Goal: Task Accomplishment & Management: Manage account settings

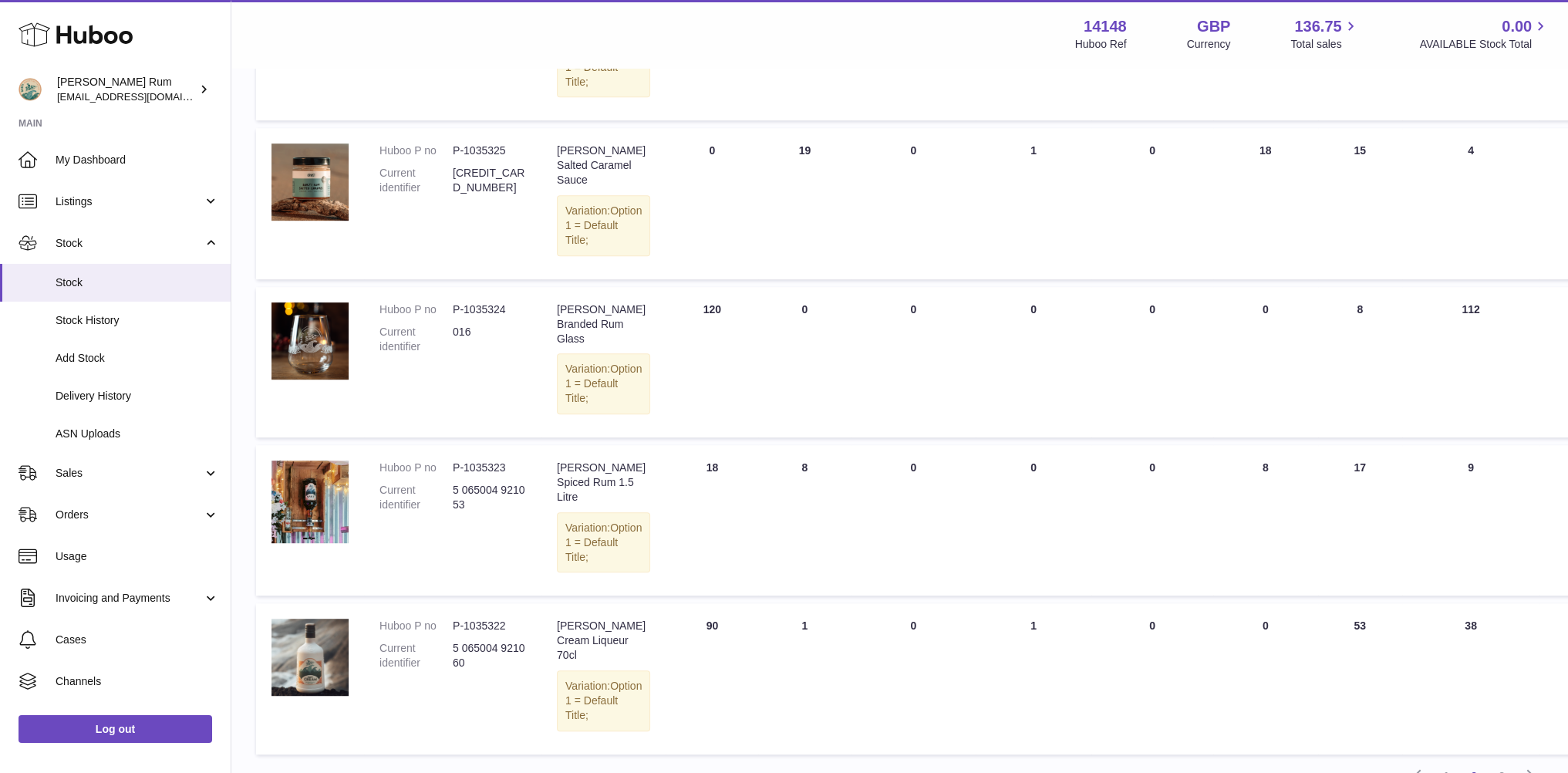
scroll to position [1156, 0]
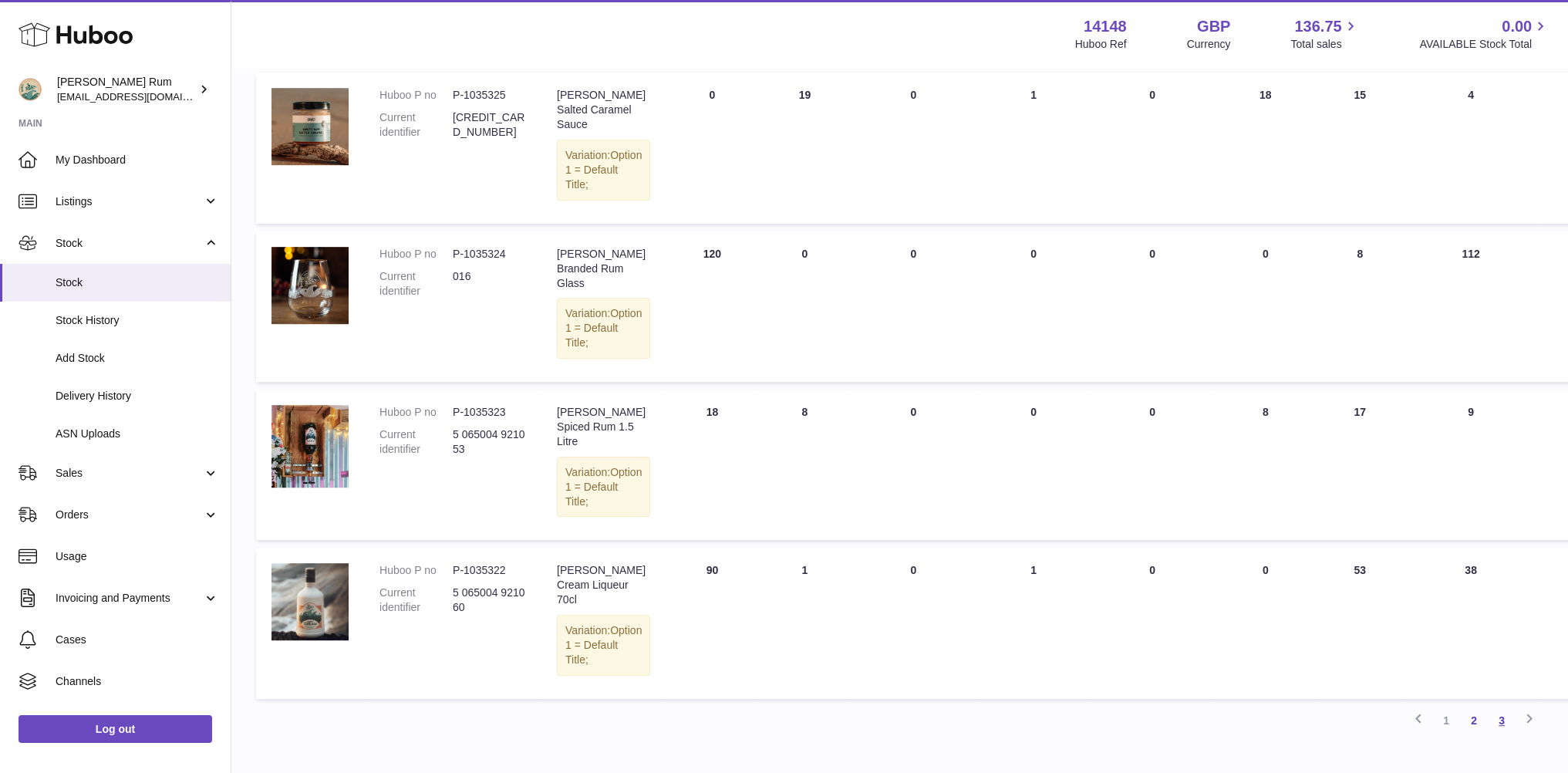
click at [1502, 707] on link "3" at bounding box center [1502, 721] width 28 height 28
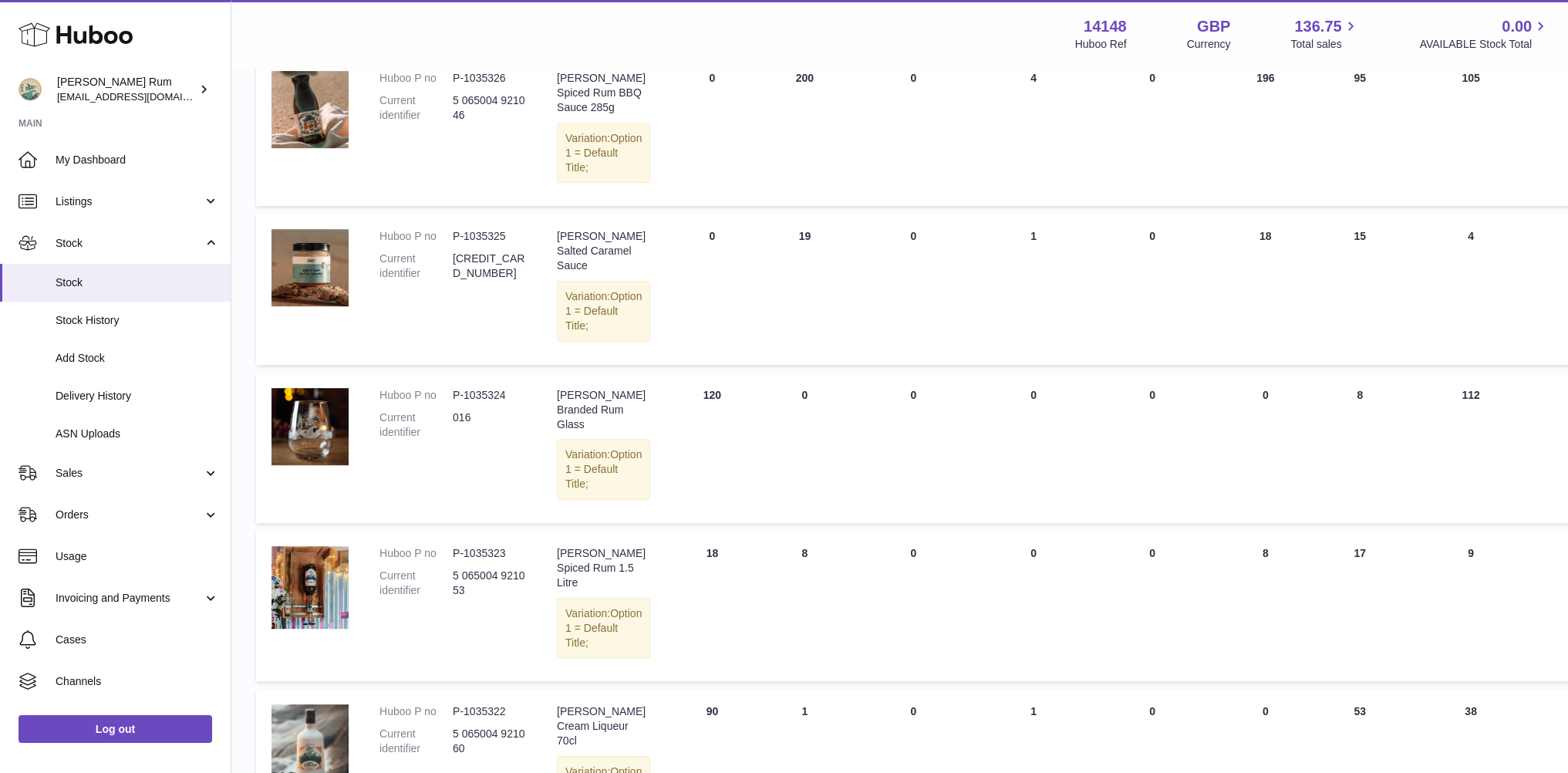
scroll to position [1156, 0]
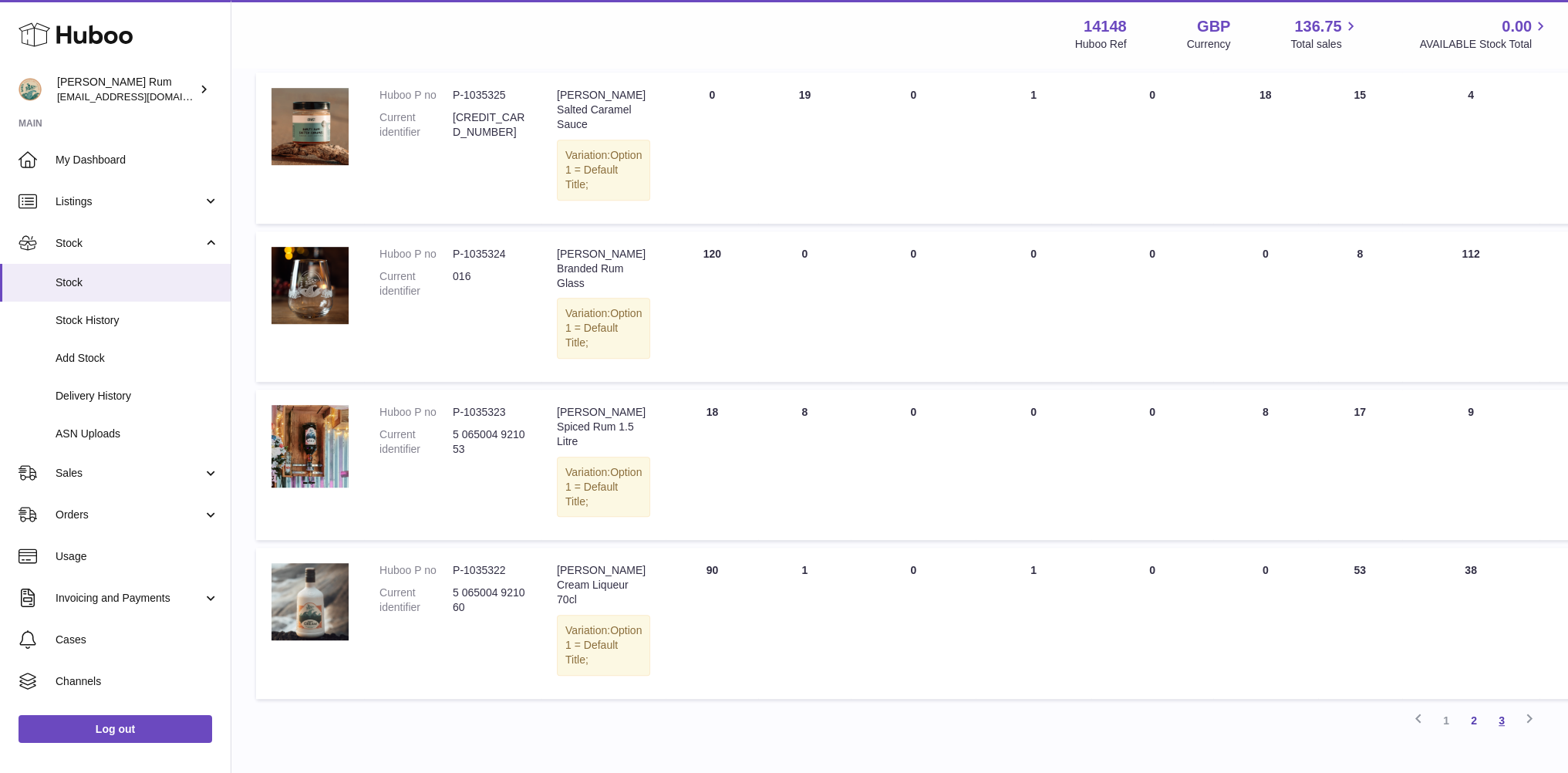
click at [1512, 707] on link "3" at bounding box center [1502, 721] width 28 height 28
click at [1509, 707] on link "3" at bounding box center [1502, 721] width 28 height 28
click at [1444, 707] on link "1" at bounding box center [1446, 721] width 28 height 28
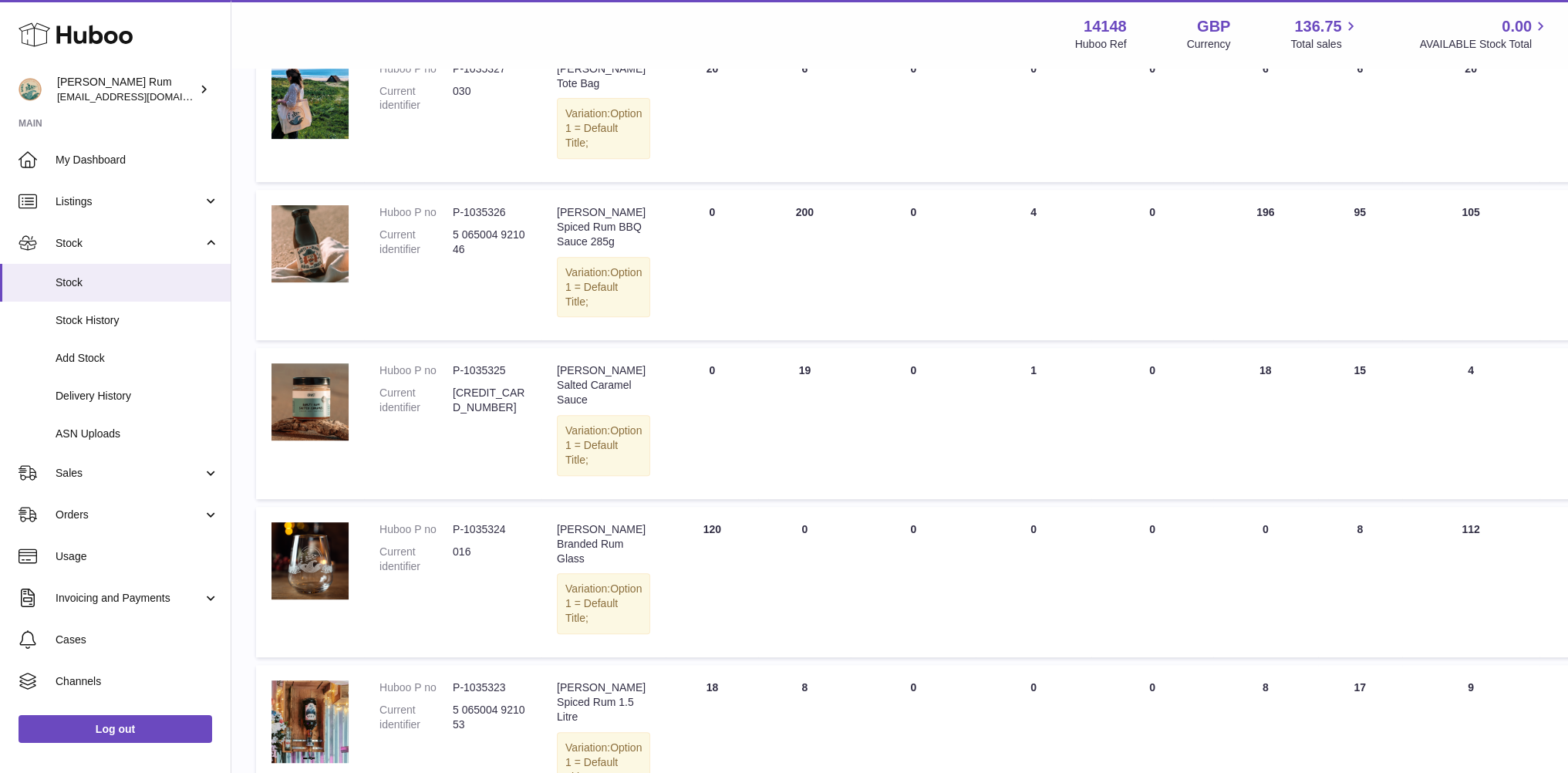
scroll to position [1156, 0]
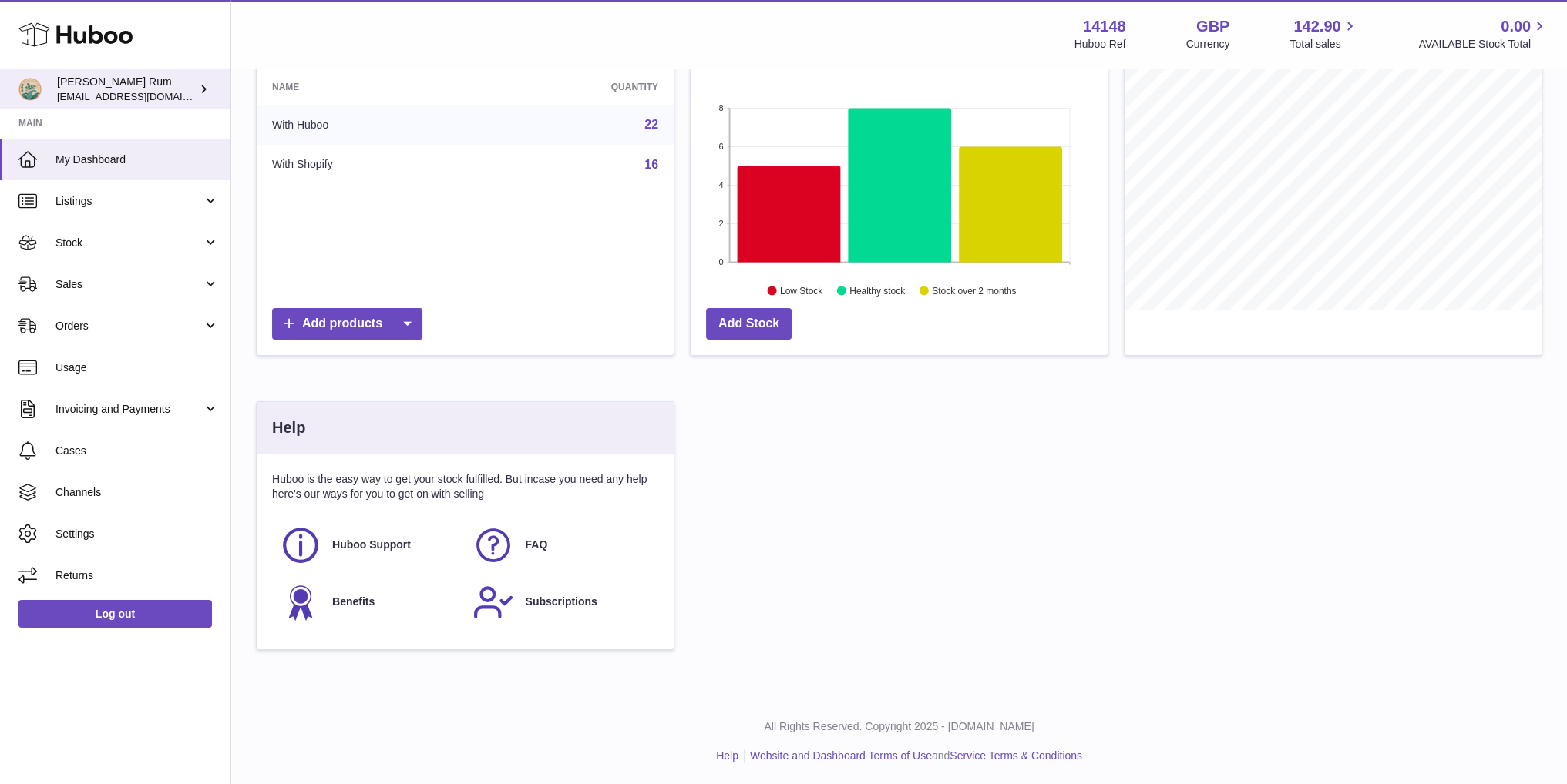
scroll to position [197, 0]
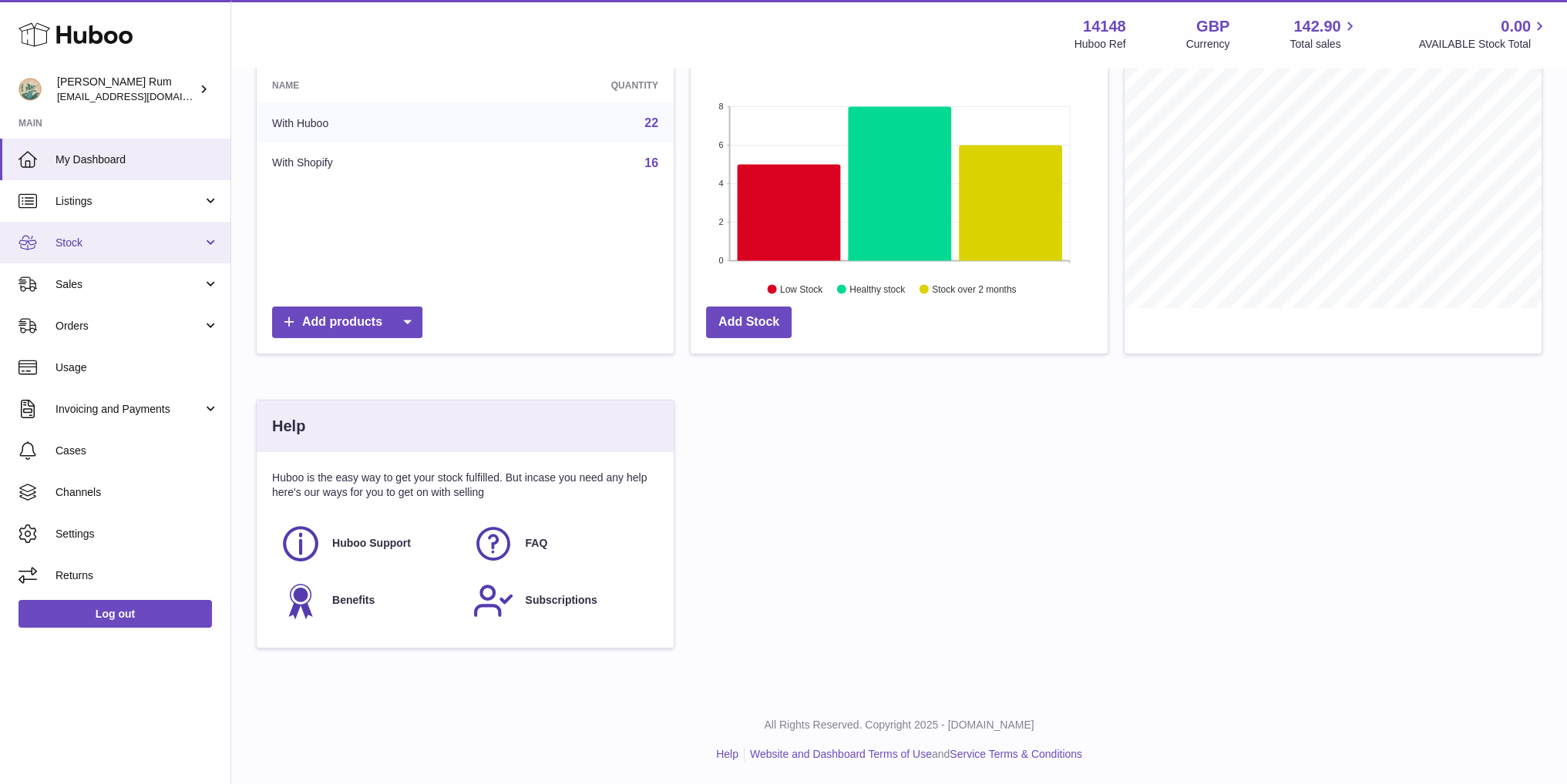
click at [73, 244] on span "Stock" at bounding box center [128, 243] width 147 height 15
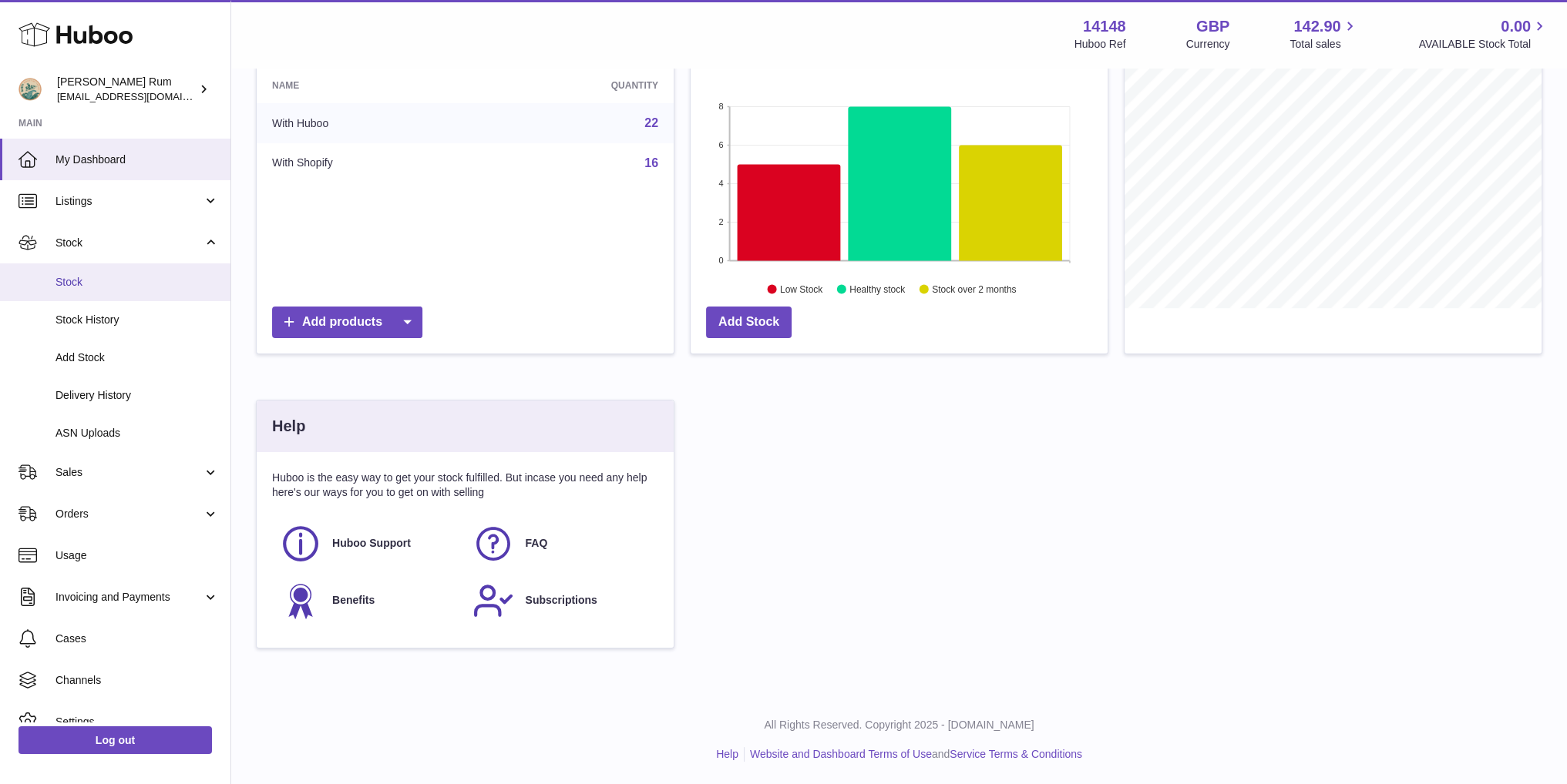
click at [78, 288] on span "Stock" at bounding box center [137, 282] width 164 height 15
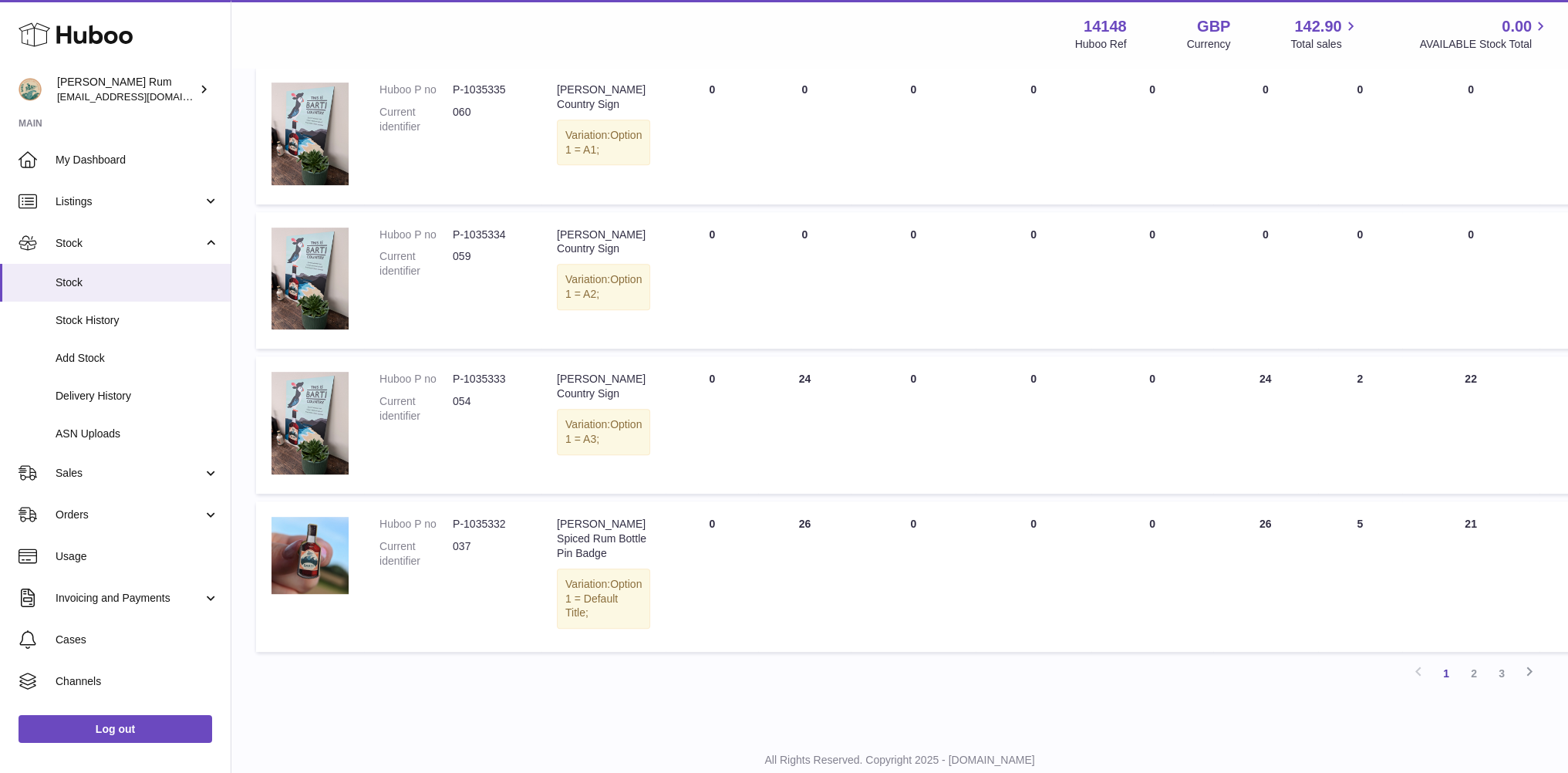
scroll to position [922, 0]
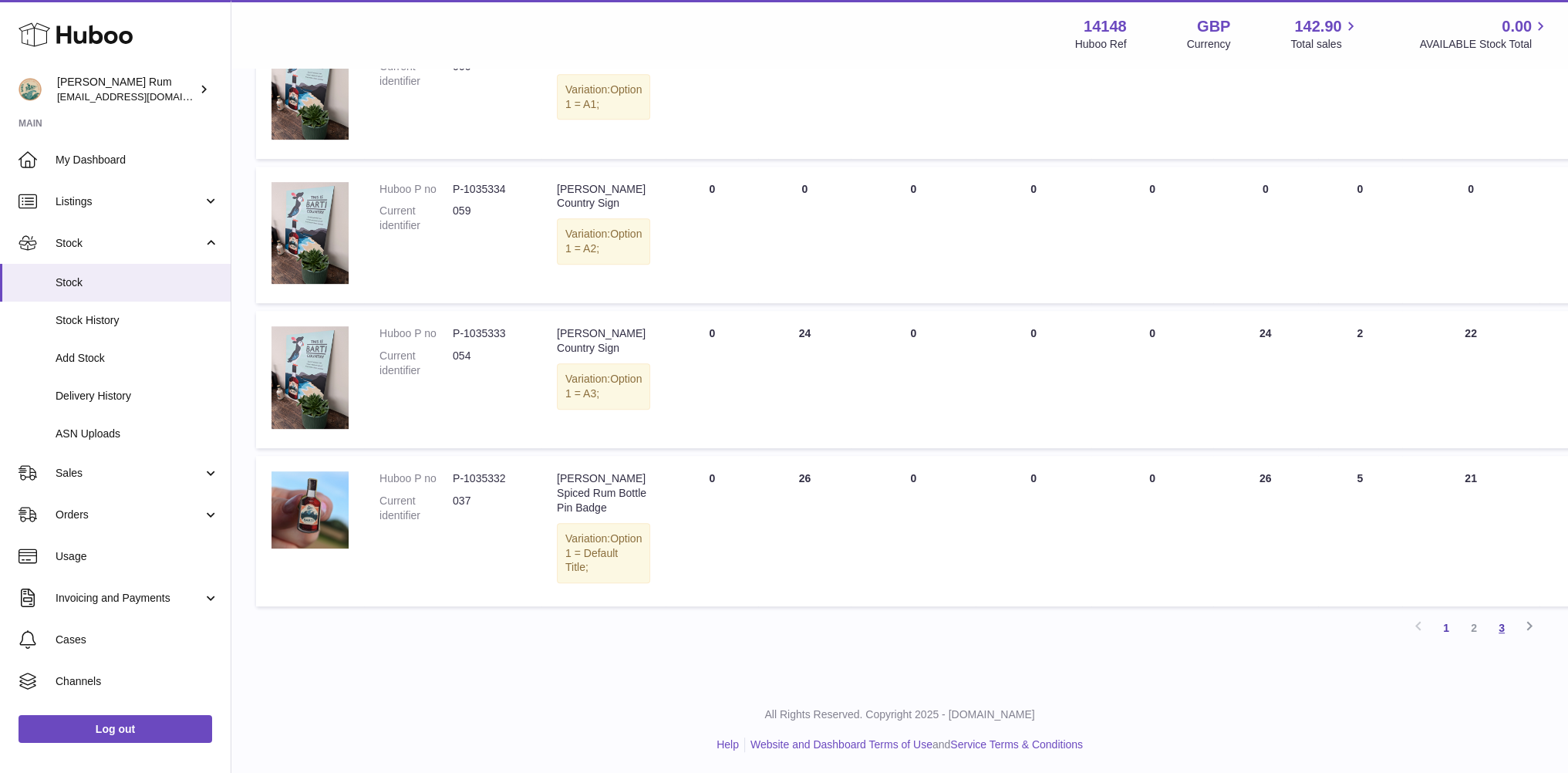
click at [1506, 626] on link "3" at bounding box center [1502, 628] width 28 height 28
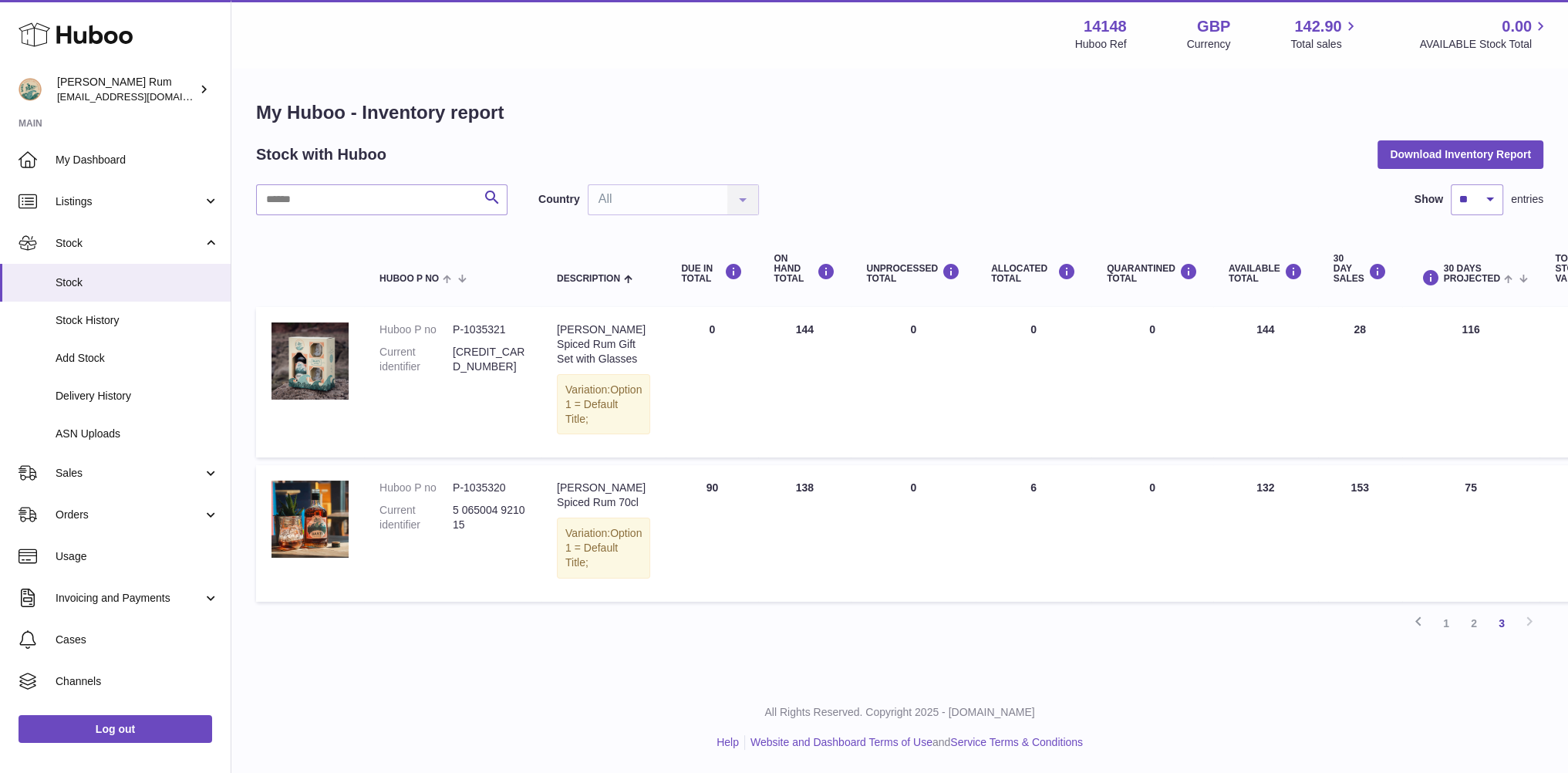
scroll to position [11, 0]
drag, startPoint x: 824, startPoint y: 634, endPoint x: 1010, endPoint y: 574, distance: 195.4
click at [825, 634] on div "My Huboo - Inventory report Stock with Huboo Download Inventory Report Search C…" at bounding box center [899, 374] width 1337 height 610
click at [1445, 609] on link "1" at bounding box center [1446, 623] width 28 height 28
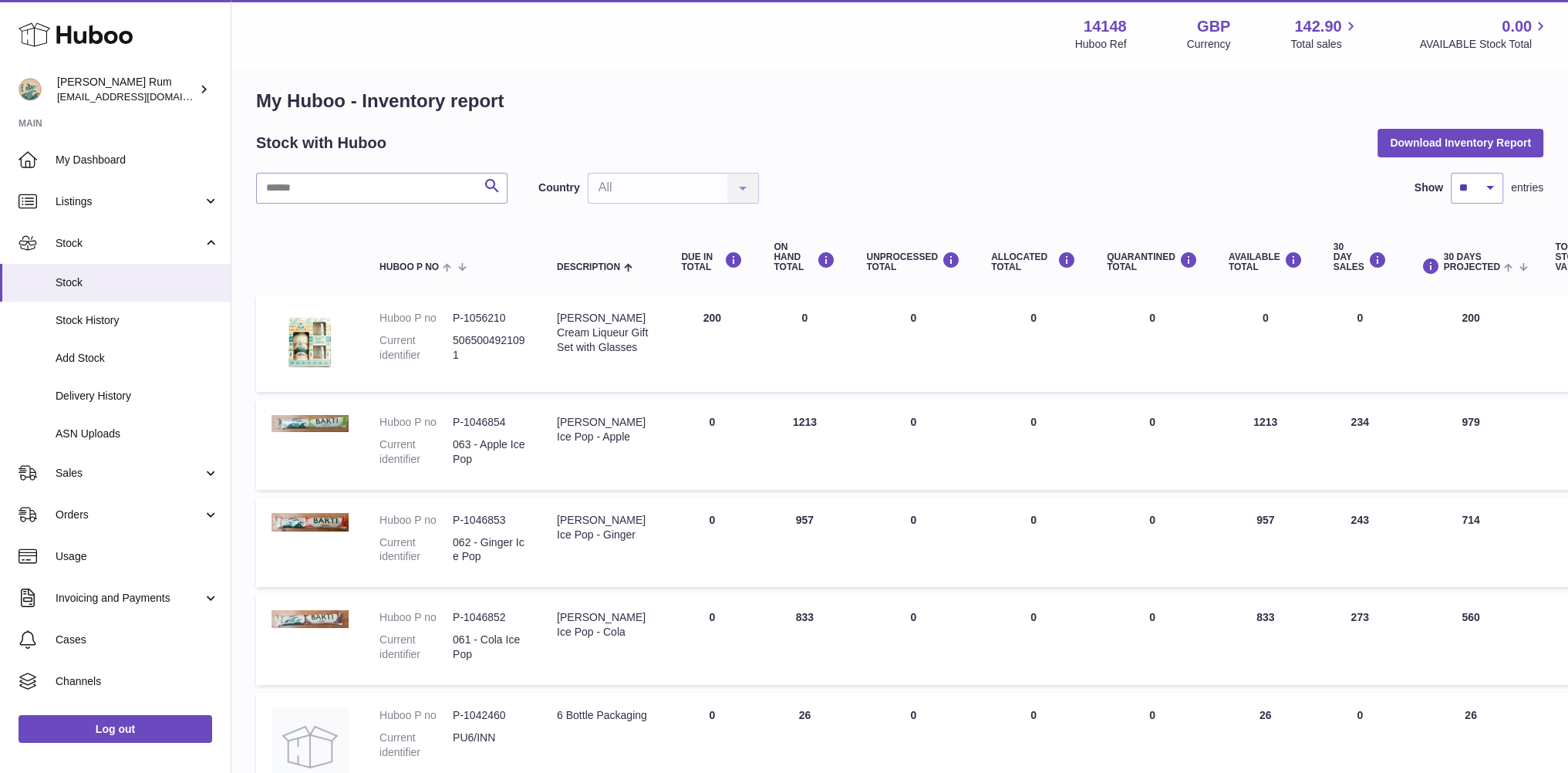
scroll to position [69, 0]
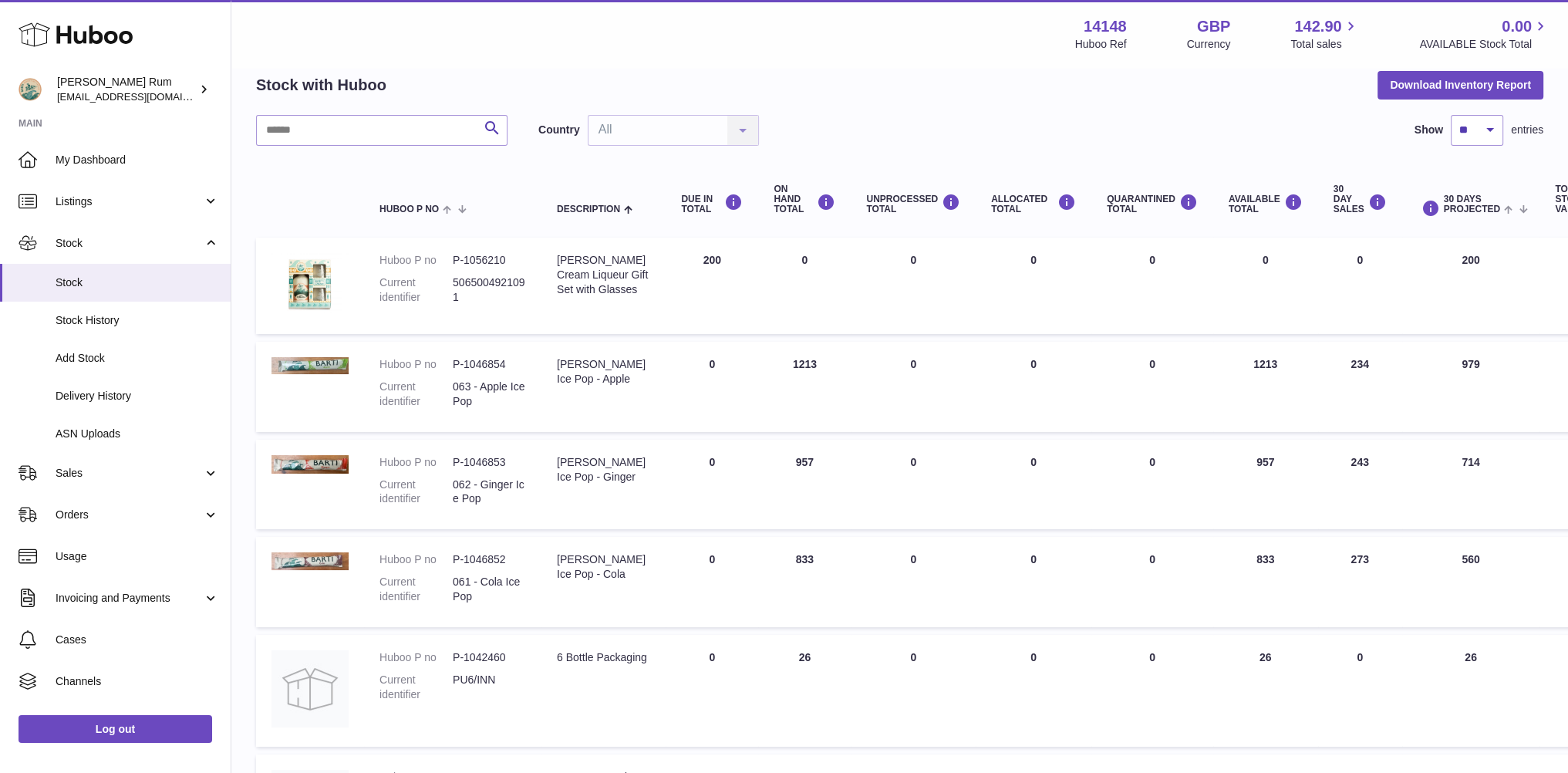
click at [1037, 120] on div "Search Country All All No elements found. Consider changing the search query. L…" at bounding box center [900, 130] width 1287 height 31
click at [1154, 122] on div "Search Country All All No elements found. Consider changing the search query. L…" at bounding box center [900, 130] width 1287 height 31
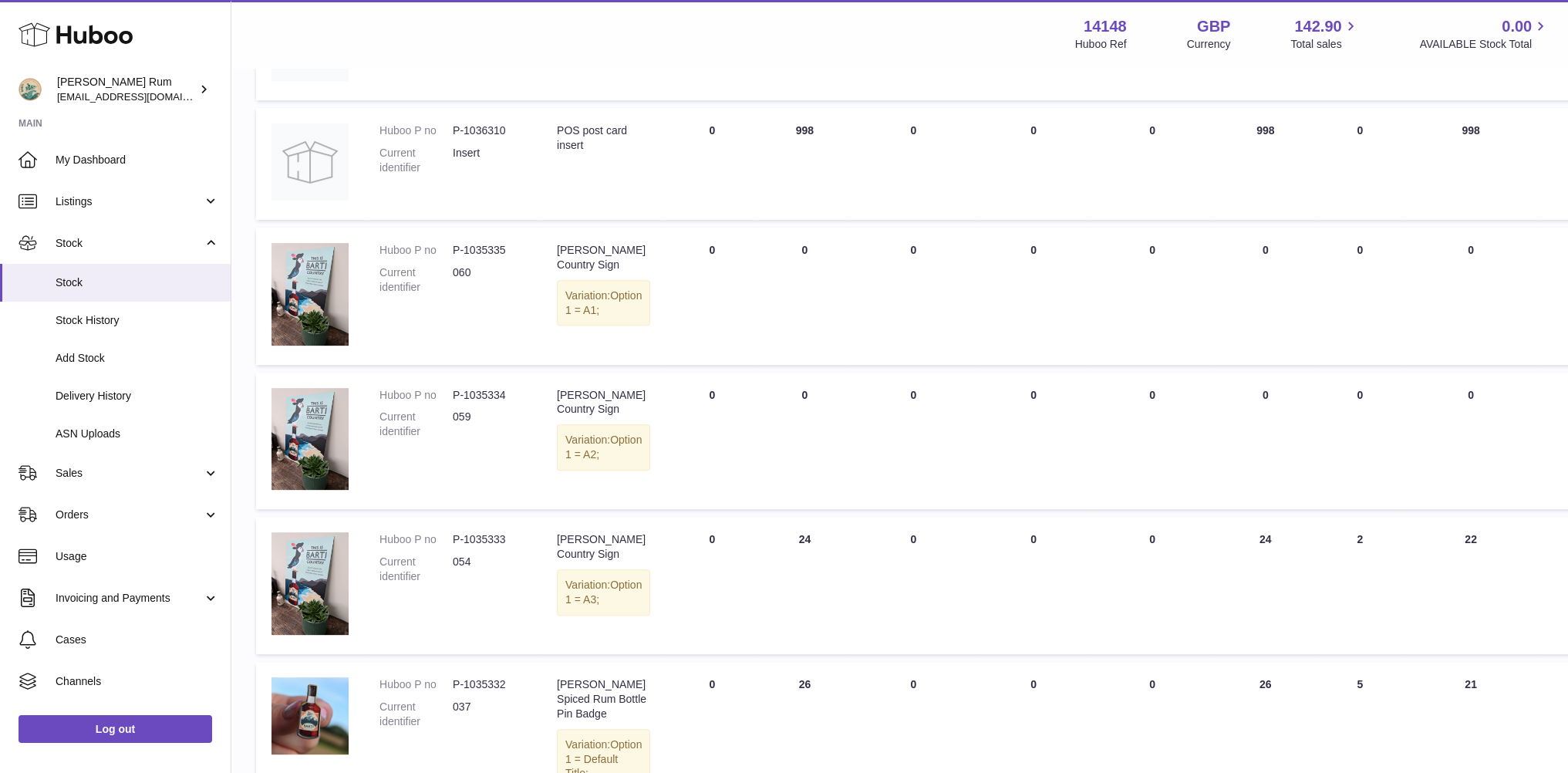
scroll to position [922, 0]
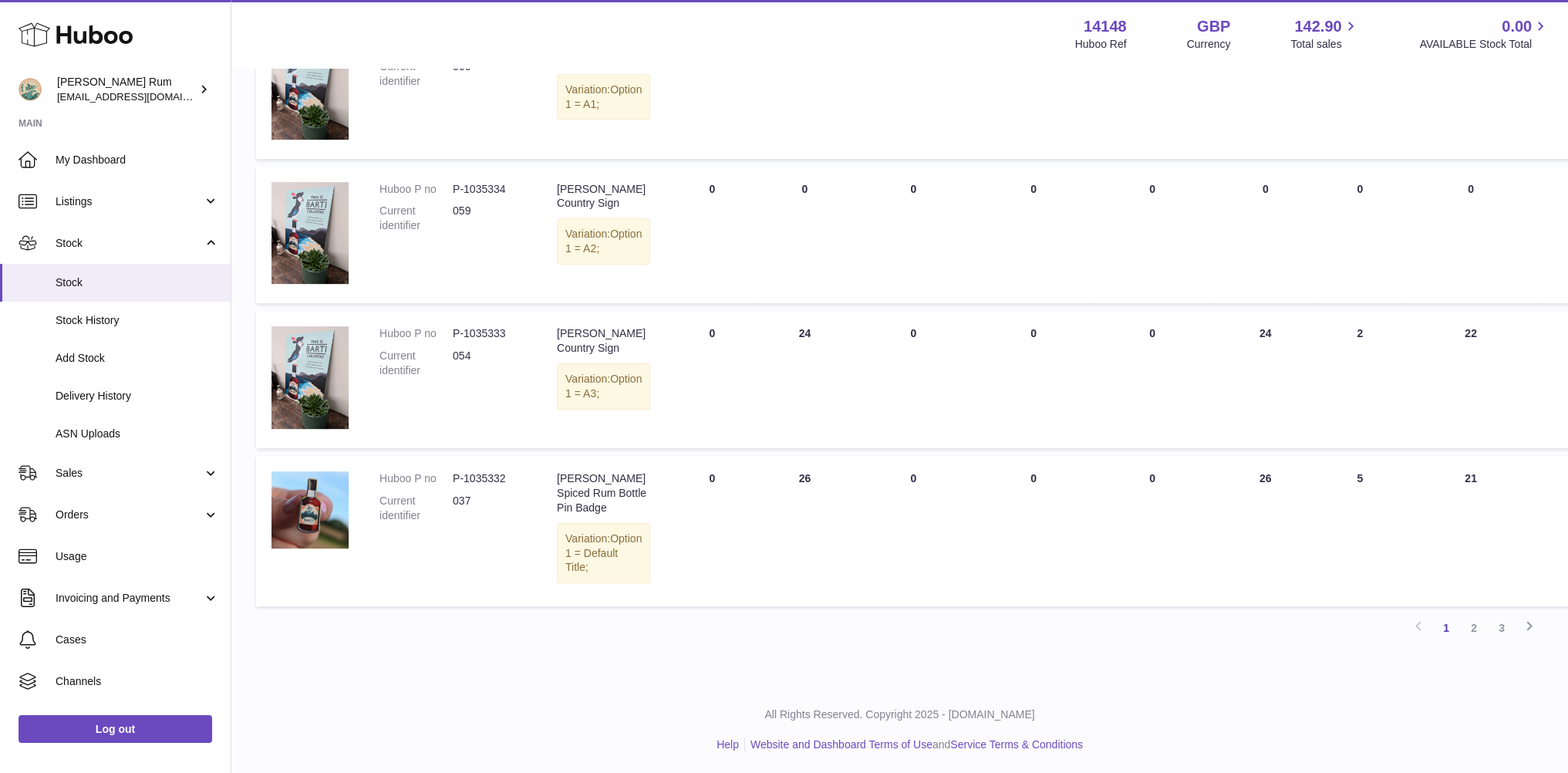
click at [1357, 704] on div "All Rights Reserved. Copyright 2025 - Huboo.co.uk Help Website and Dashboard Te…" at bounding box center [899, 729] width 1337 height 91
drag, startPoint x: 1283, startPoint y: 657, endPoint x: 1078, endPoint y: 652, distance: 205.1
click at [1469, 632] on link "2" at bounding box center [1474, 628] width 28 height 28
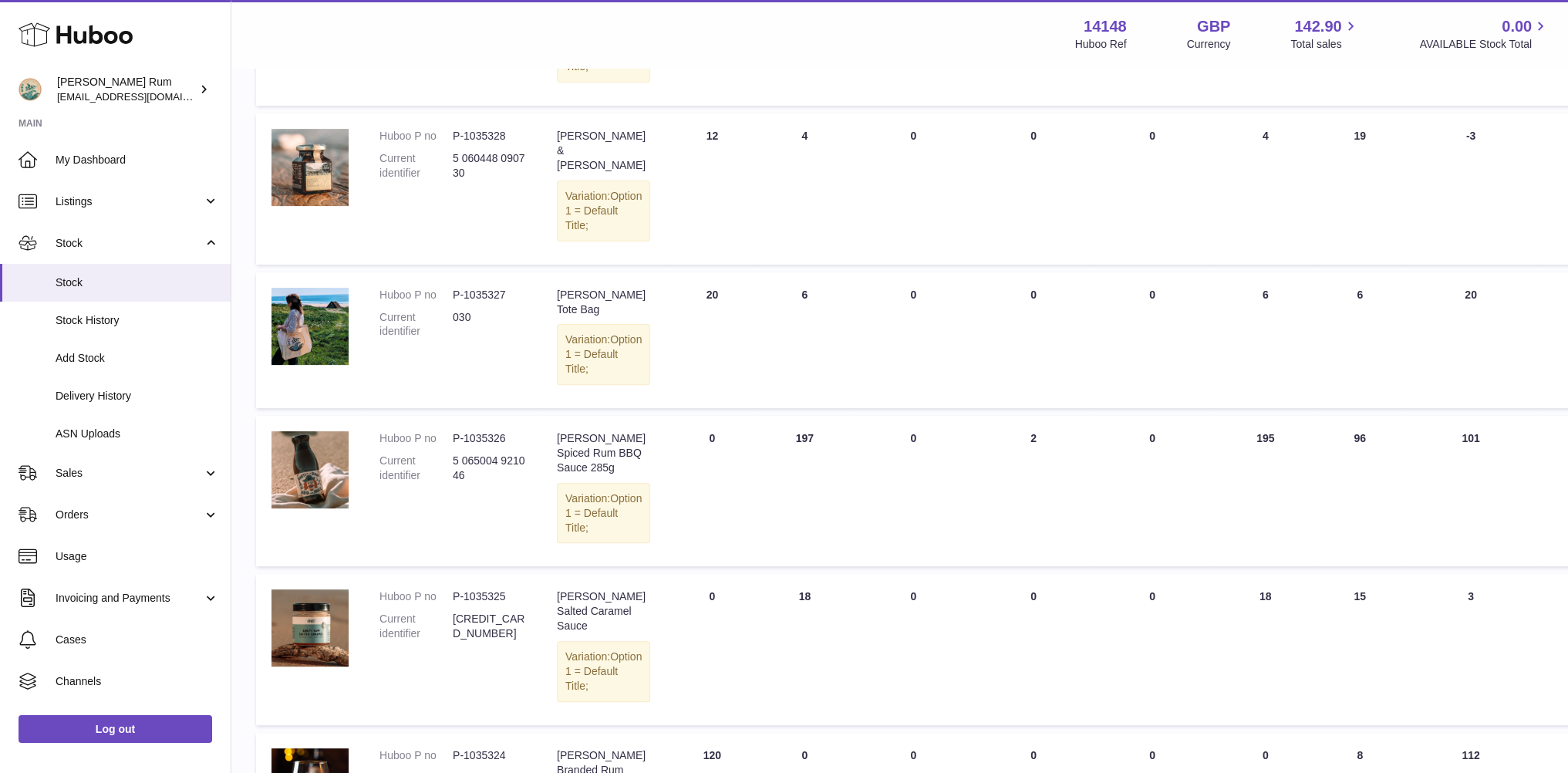
scroll to position [918, 0]
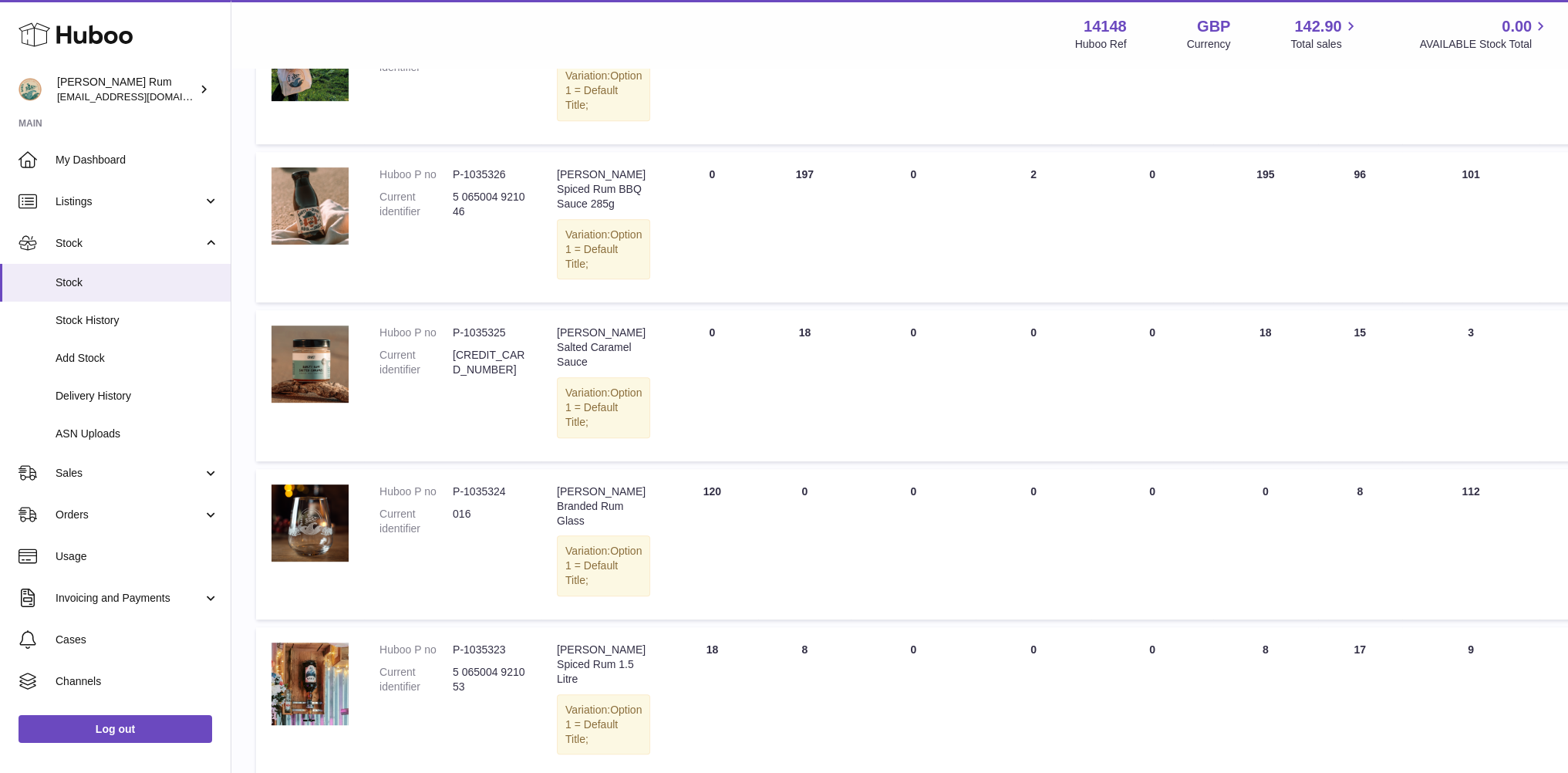
click at [934, 29] on div "Menu Huboo 14148 Huboo Ref GBP Currency 142.90 Total sales 0.00 AVAILABLE Stock…" at bounding box center [899, 34] width 1299 height 36
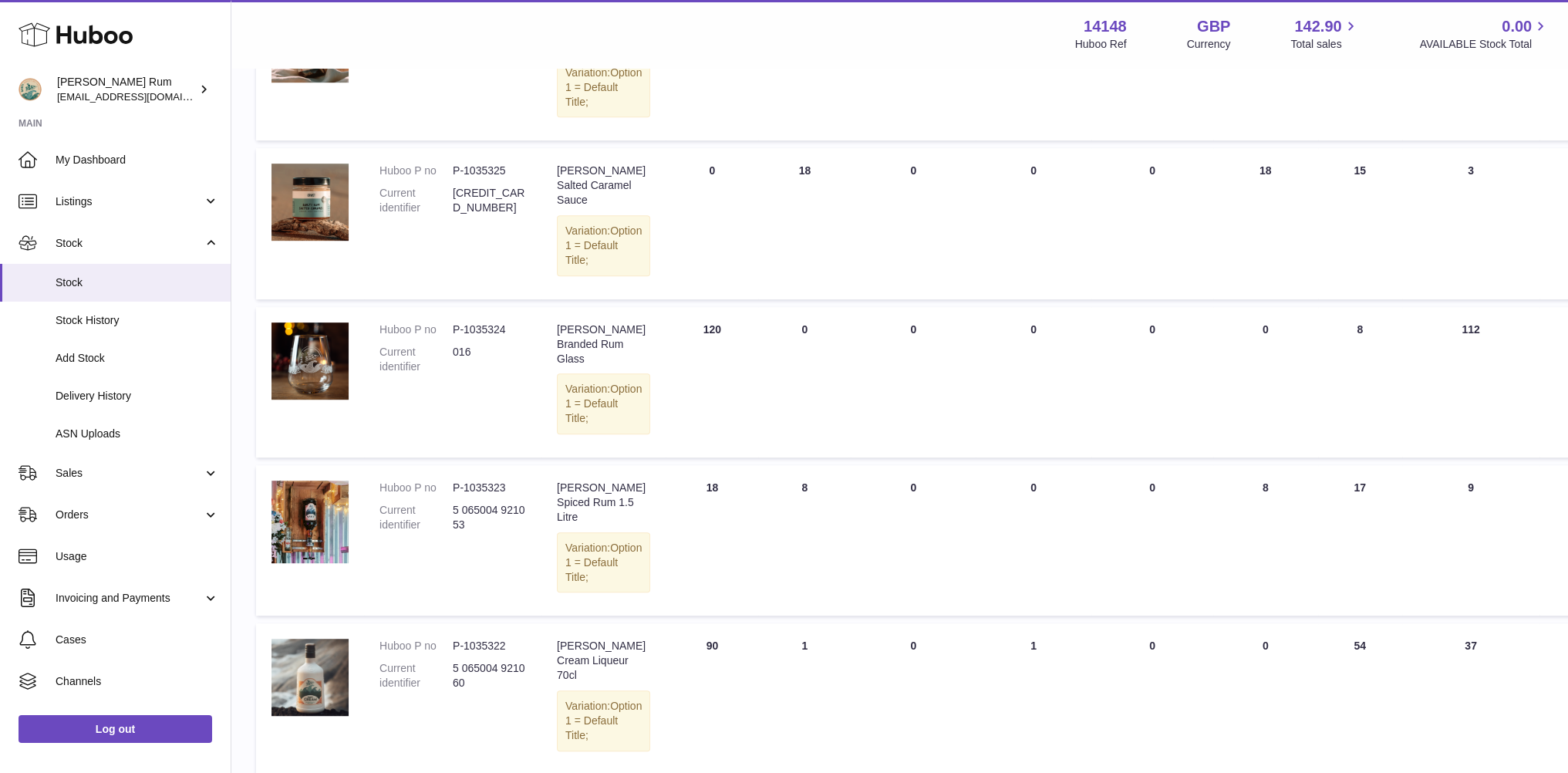
scroll to position [1156, 0]
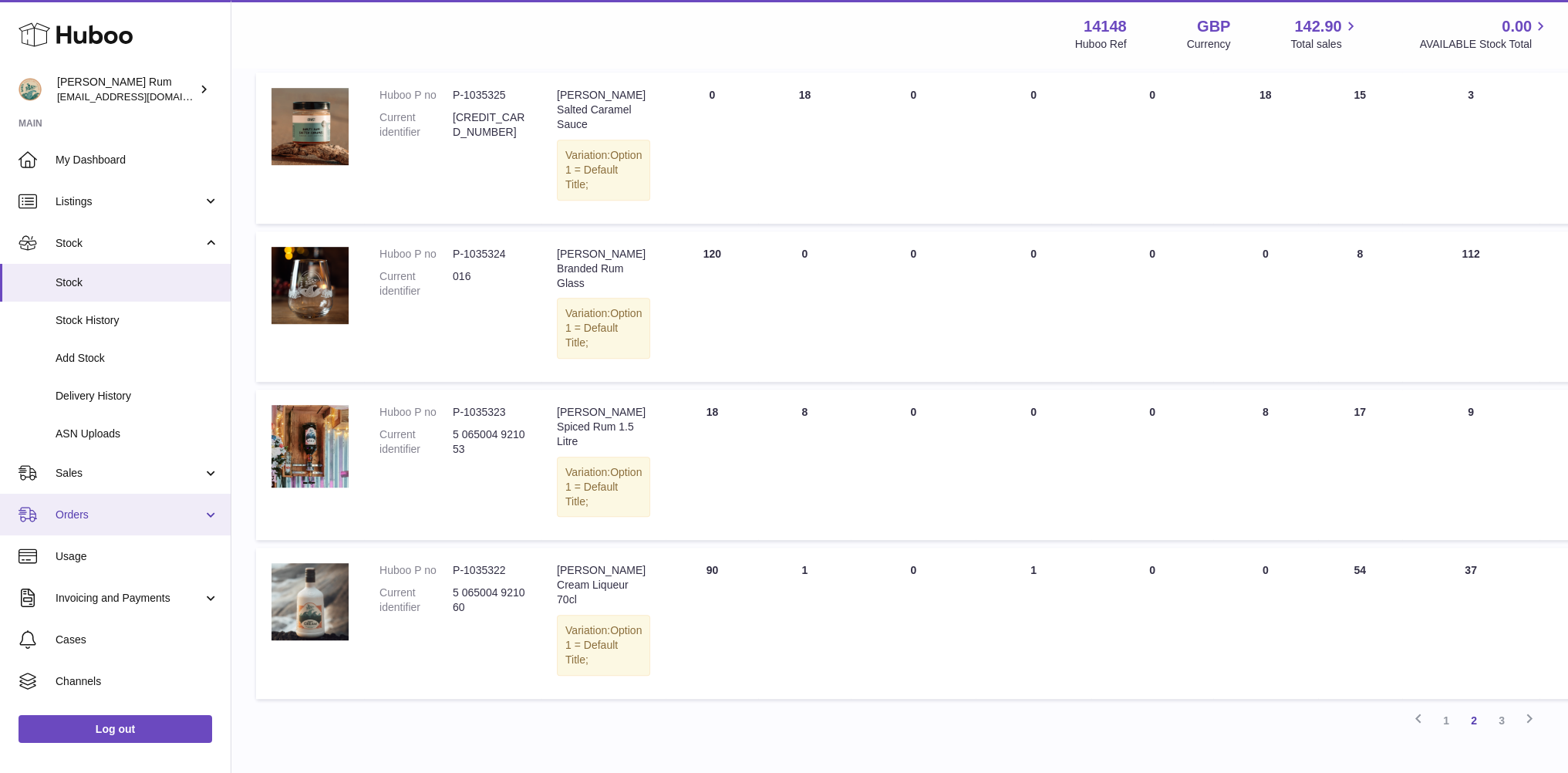
click at [89, 527] on link "Orders" at bounding box center [115, 515] width 230 height 42
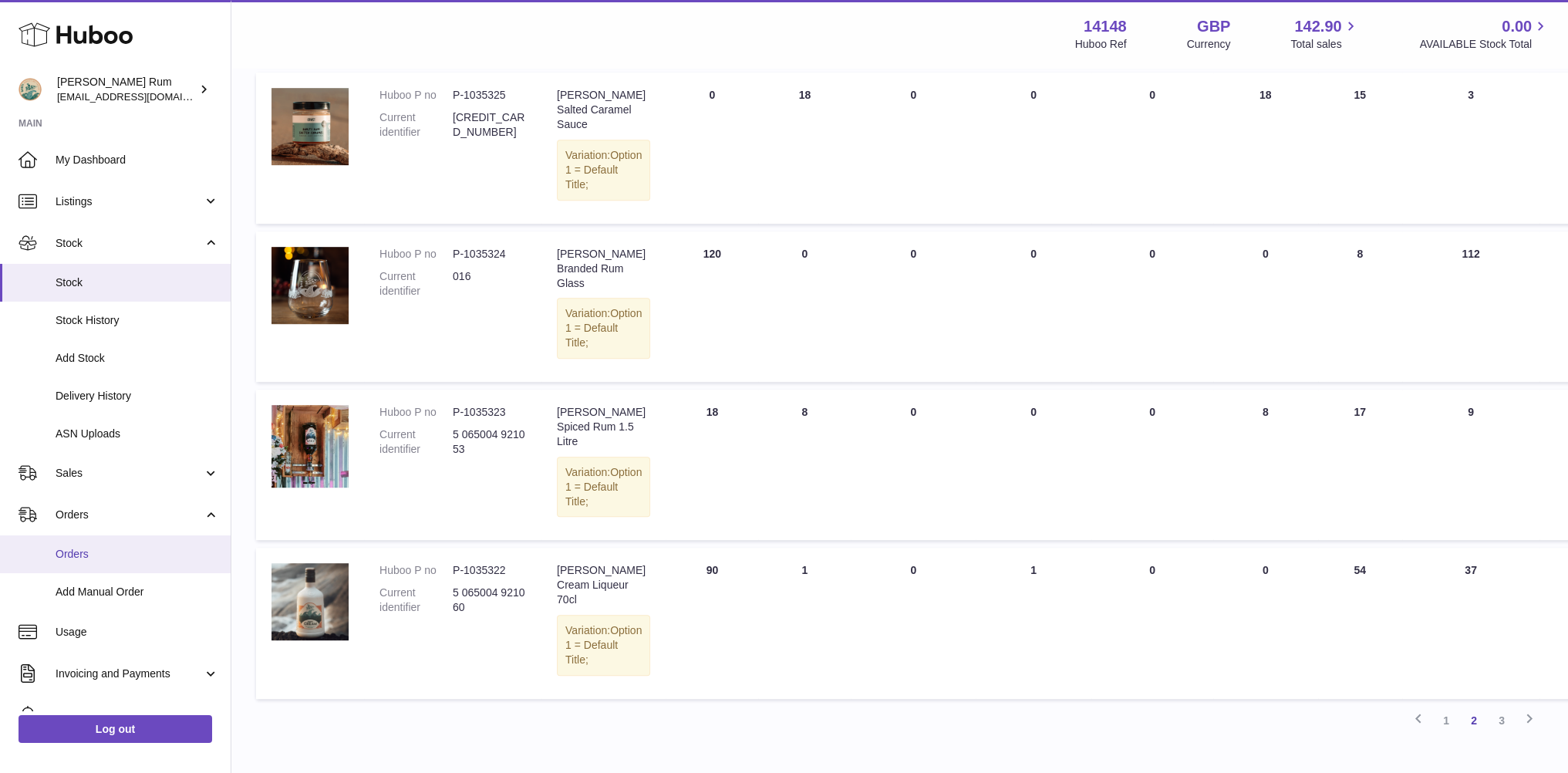
click at [65, 568] on link "Orders" at bounding box center [115, 554] width 230 height 37
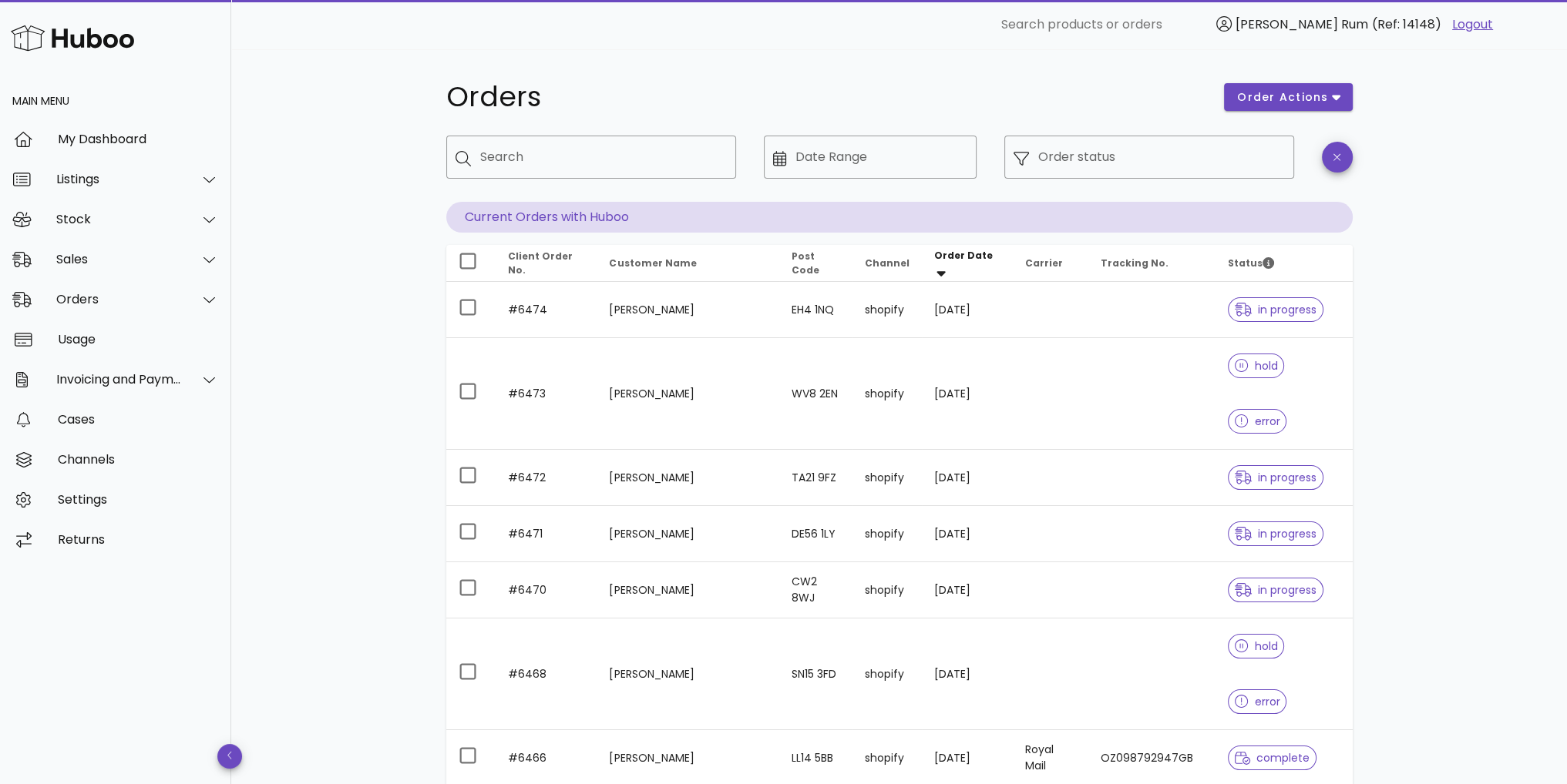
click at [1446, 297] on div "Orders order actions ​ Search ​ Date Range ​ Order status Current Orders with H…" at bounding box center [899, 587] width 1336 height 1076
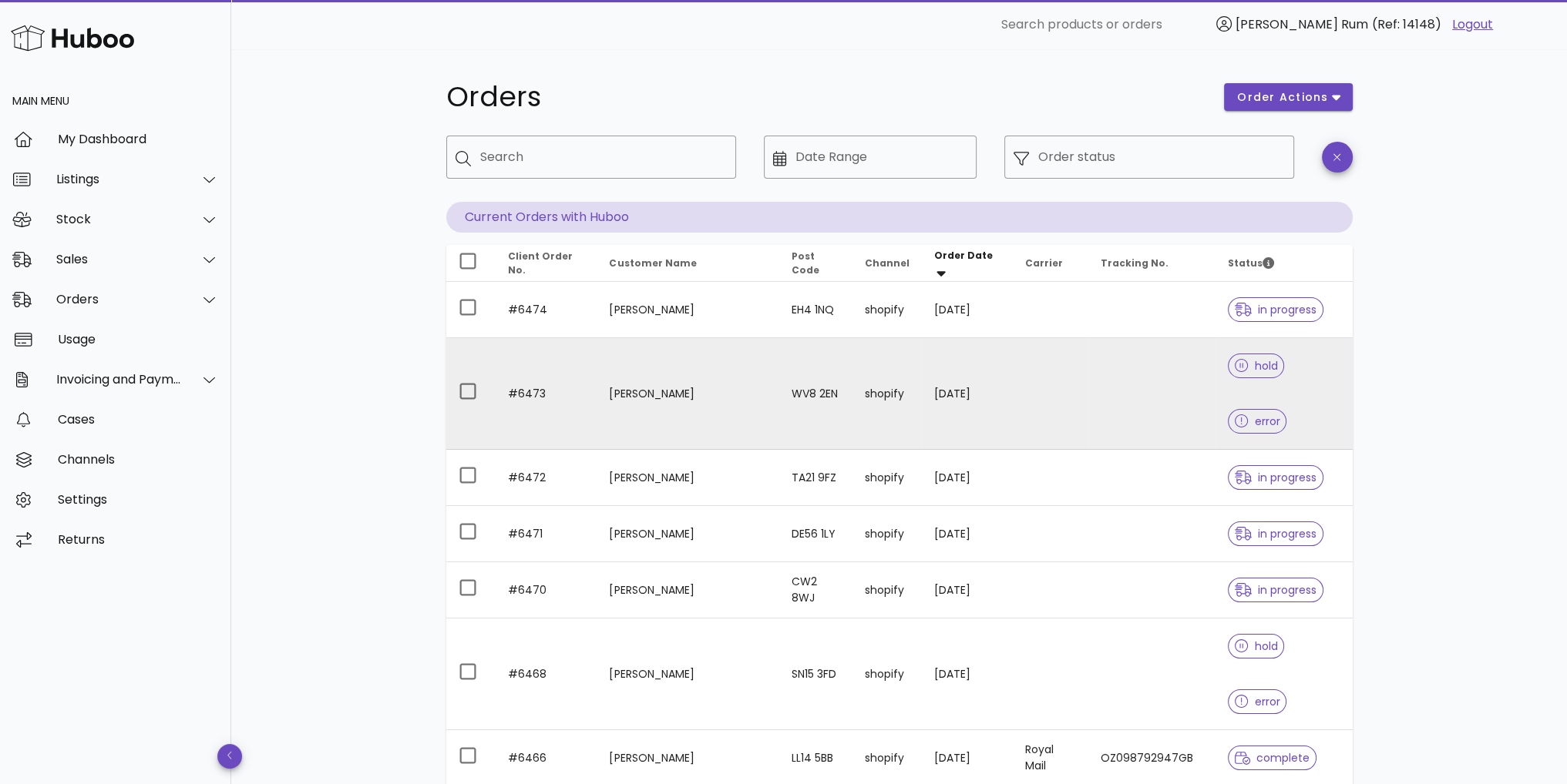
click at [1280, 416] on span "error" at bounding box center [1258, 421] width 46 height 11
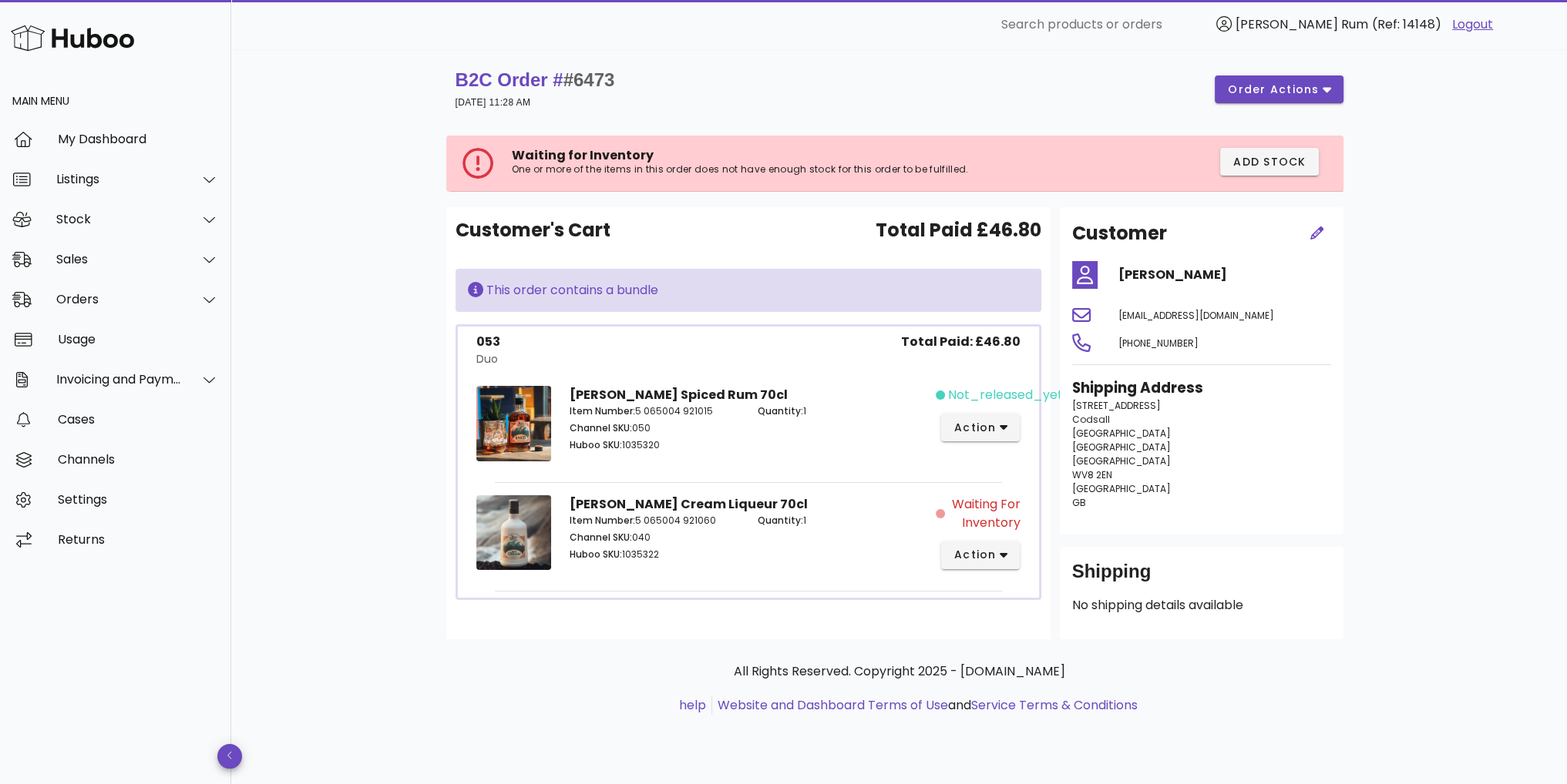
click at [1383, 194] on div "B2C Order # #6473 01 September 2025 at 11:28 AM order actions Waiting for Inven…" at bounding box center [899, 406] width 981 height 715
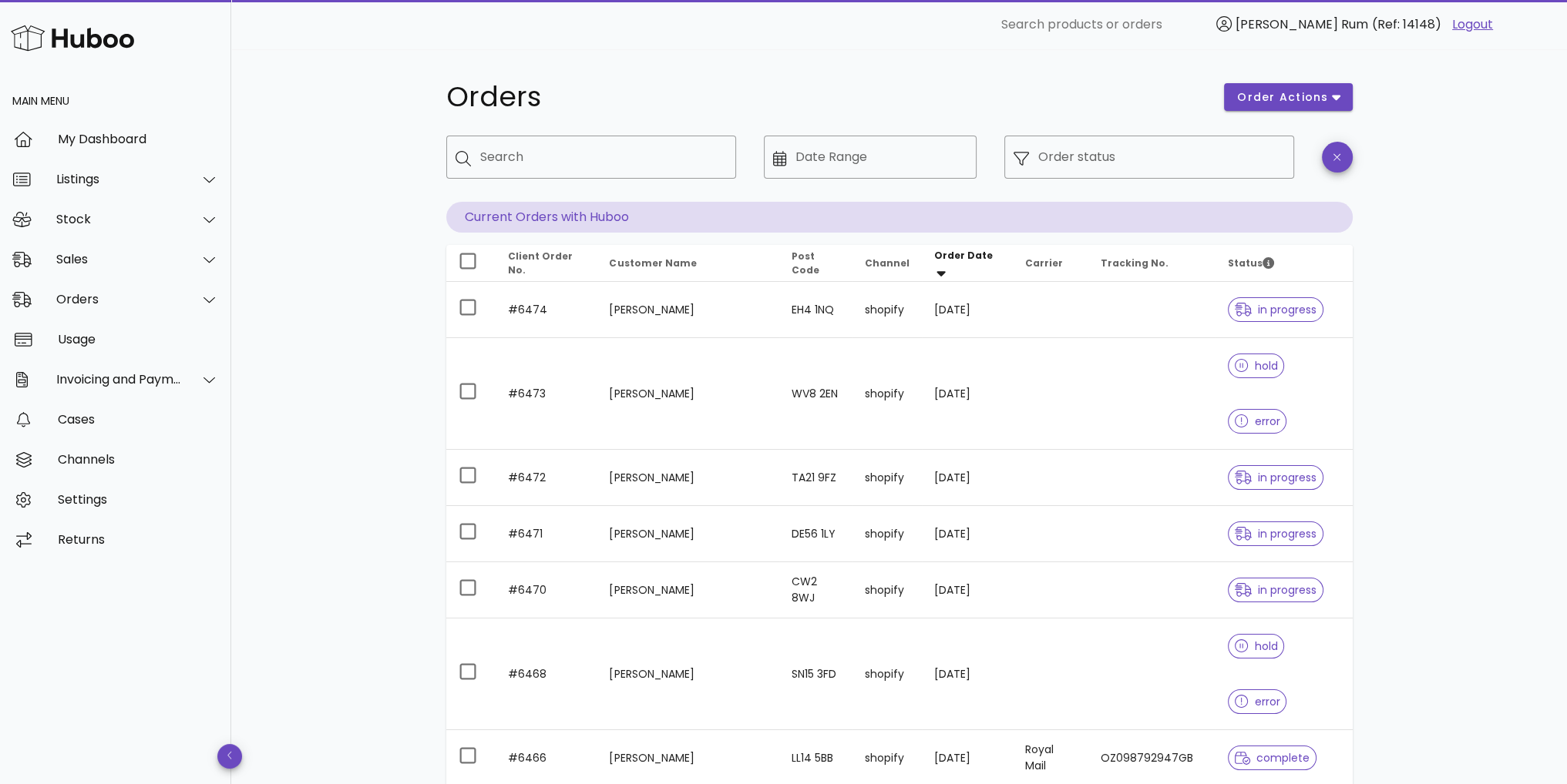
click at [1433, 355] on div "Orders order actions ​ Search ​ Date Range ​ Order status Current Orders with H…" at bounding box center [899, 587] width 1336 height 1076
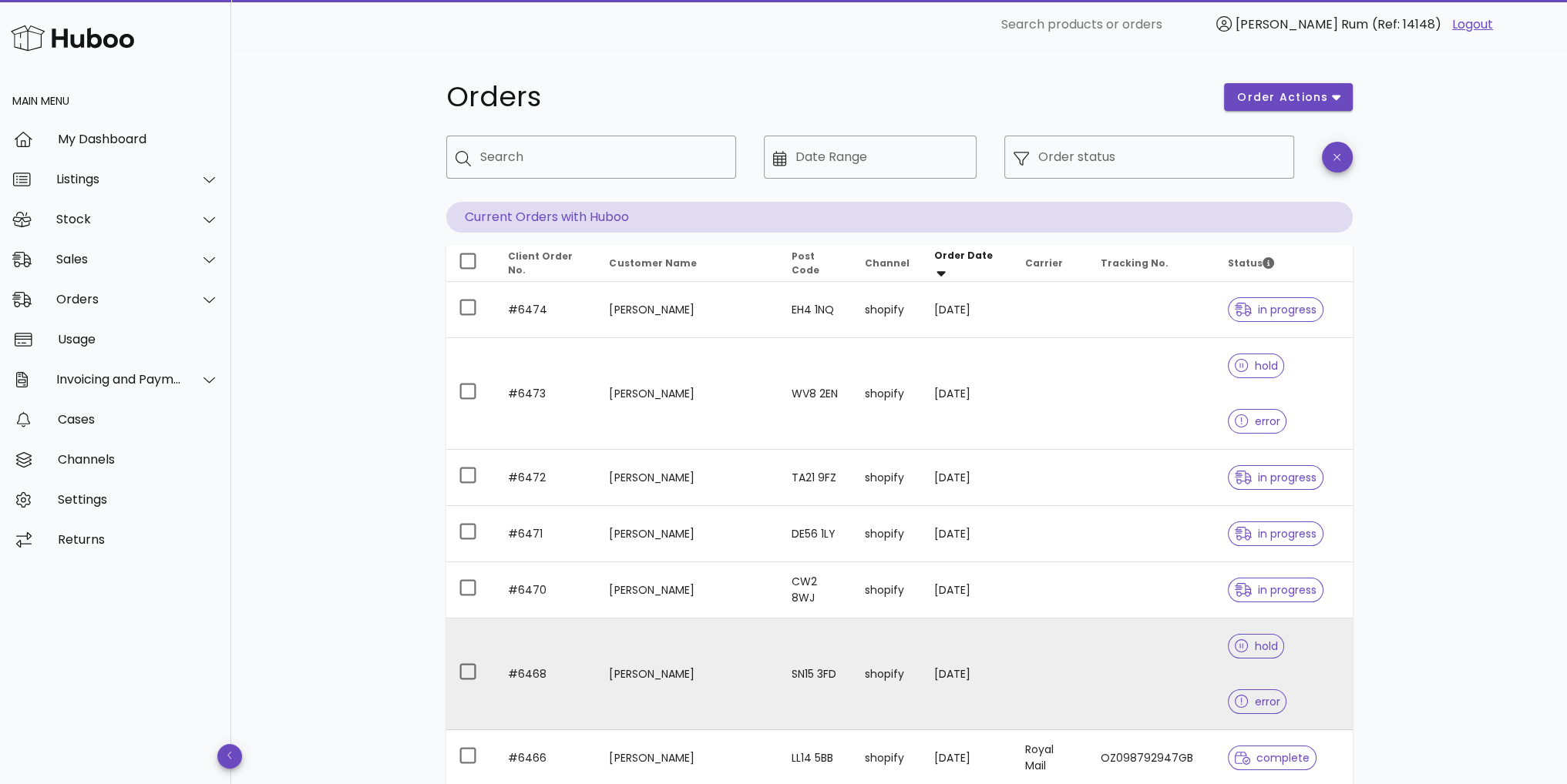
click at [1280, 696] on span "error" at bounding box center [1258, 702] width 46 height 11
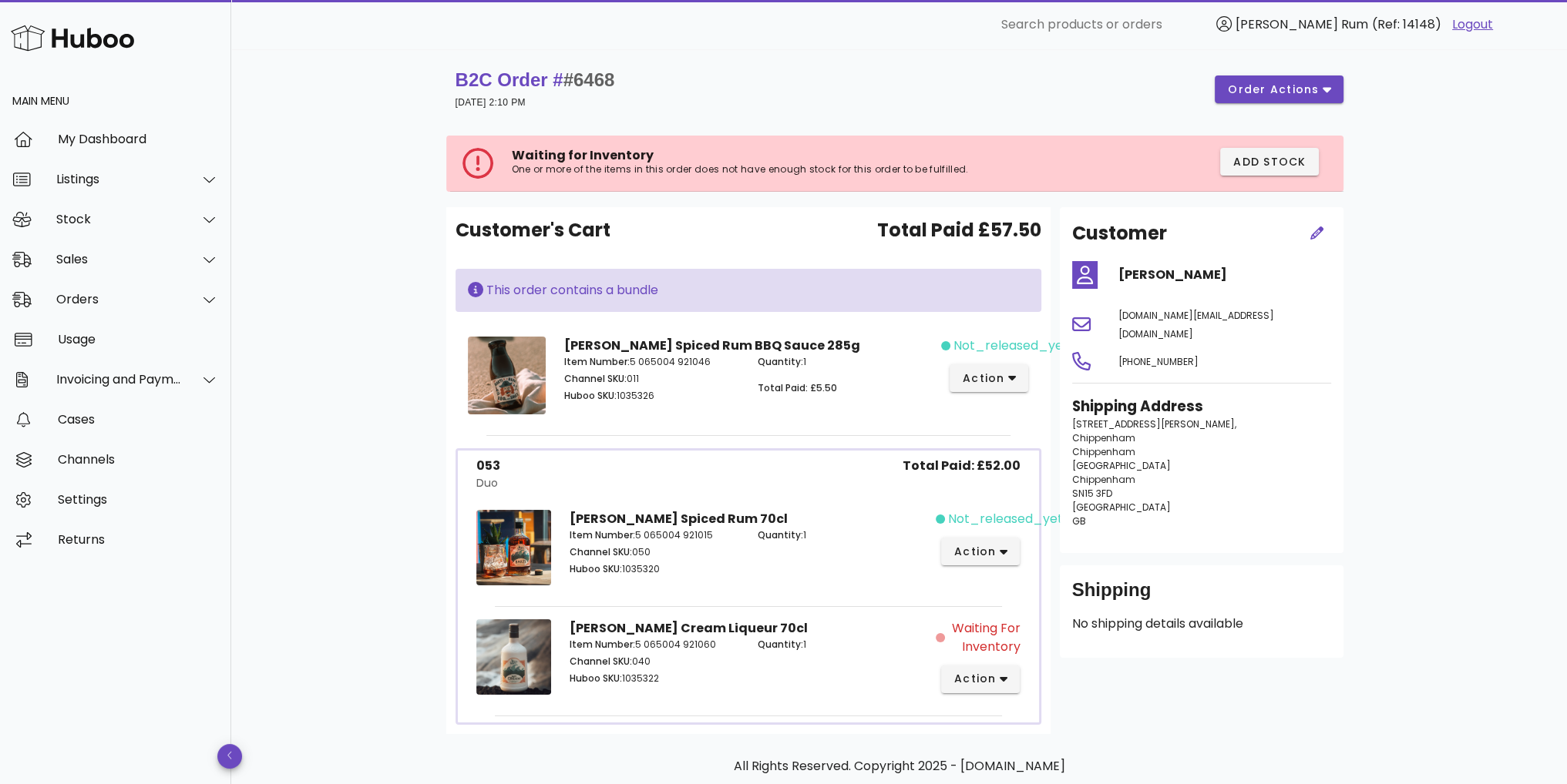
click at [1481, 306] on div "B2C Order # #6468 31 August 2025 at 2:10 PM order actions Waiting for Inventory…" at bounding box center [899, 454] width 1336 height 809
click at [1472, 306] on div "B2C Order # #6468 31 August 2025 at 2:10 PM order actions Waiting for Inventory…" at bounding box center [899, 454] width 1336 height 809
click at [126, 285] on div "Orders" at bounding box center [115, 299] width 231 height 40
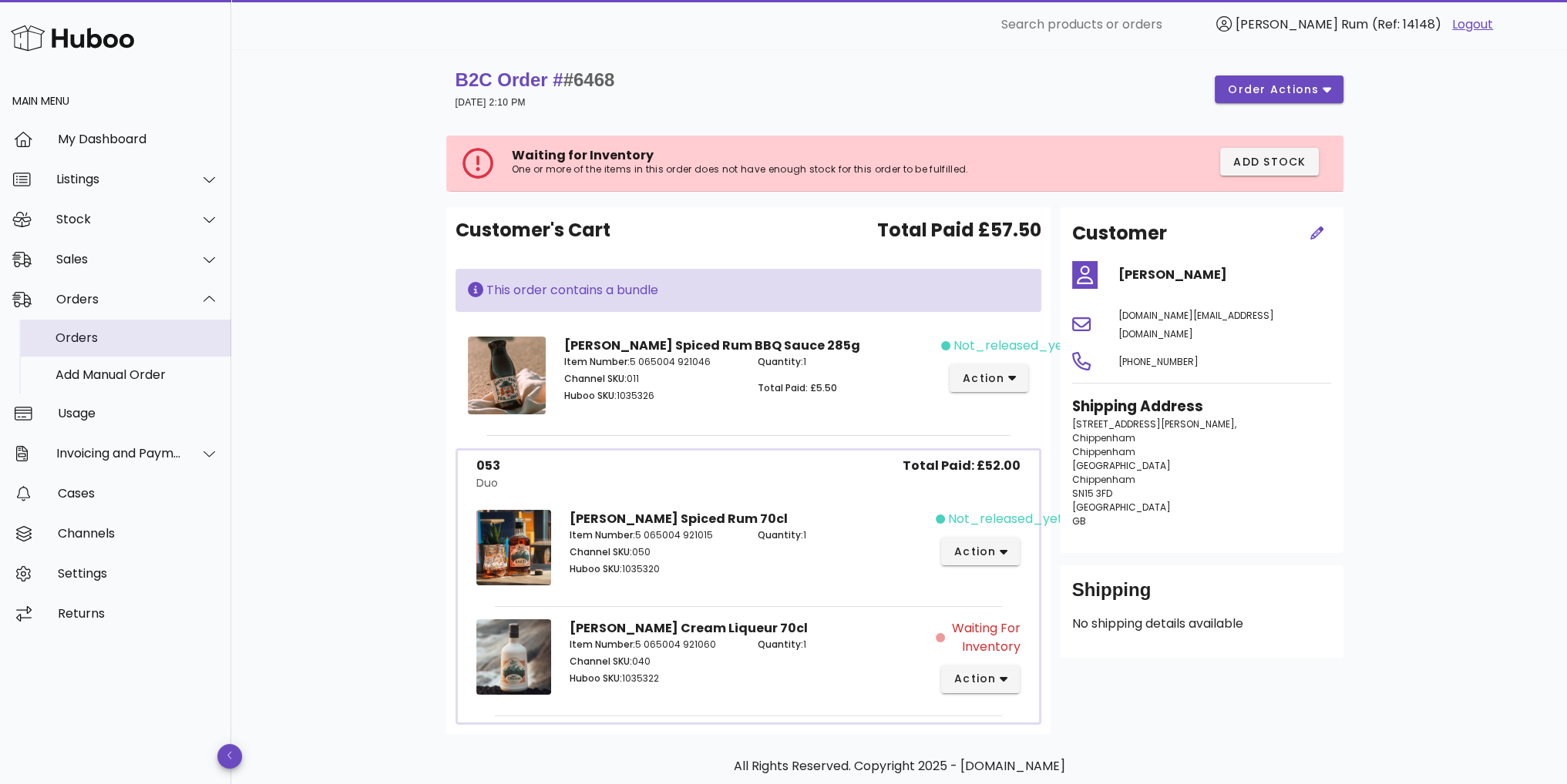
click at [102, 335] on div "Orders" at bounding box center [137, 338] width 164 height 15
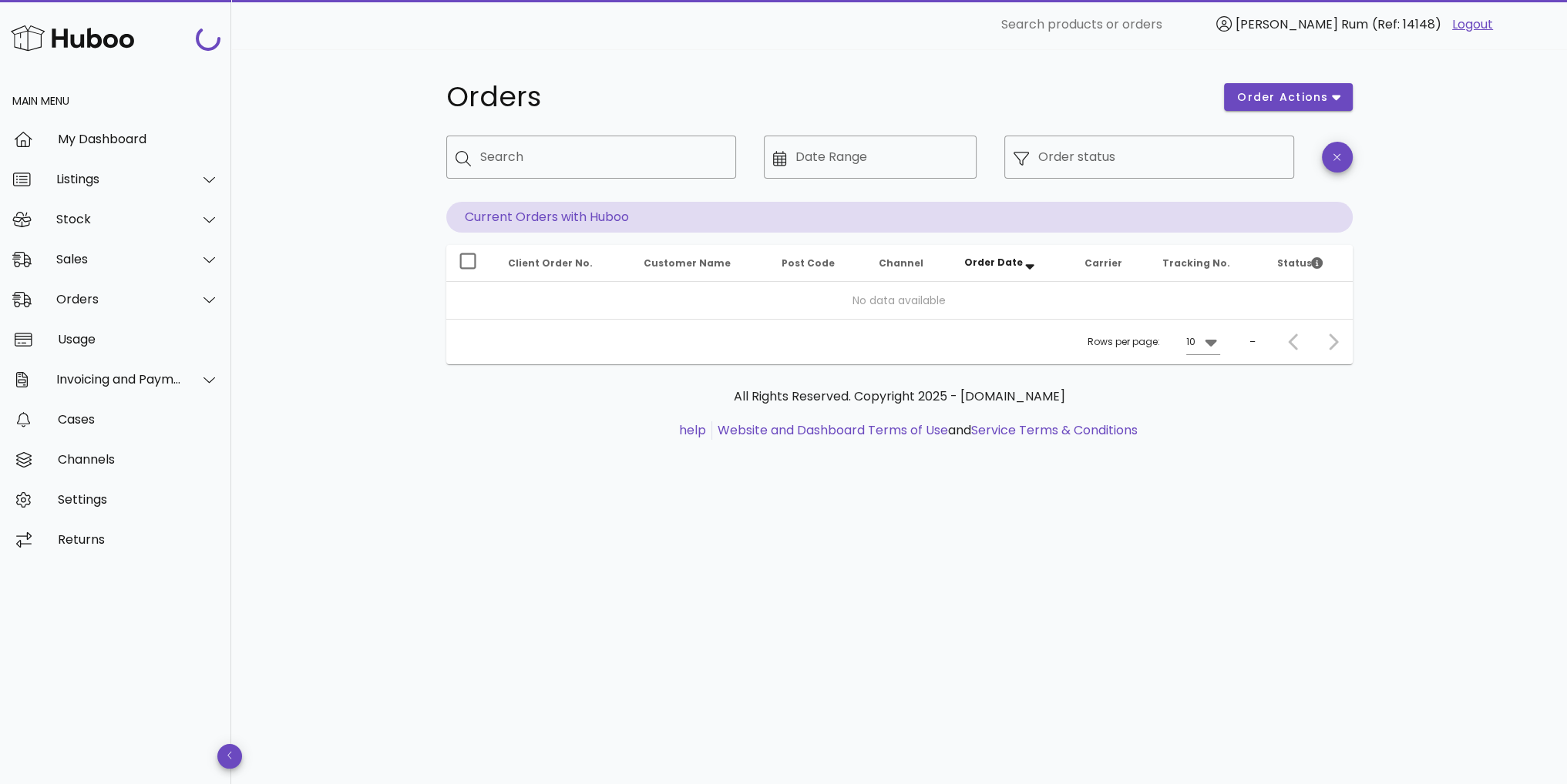
click at [1426, 249] on div "Orders order actions ​ Search ​ Date Range ​ Order status Current Orders with H…" at bounding box center [899, 417] width 1336 height 734
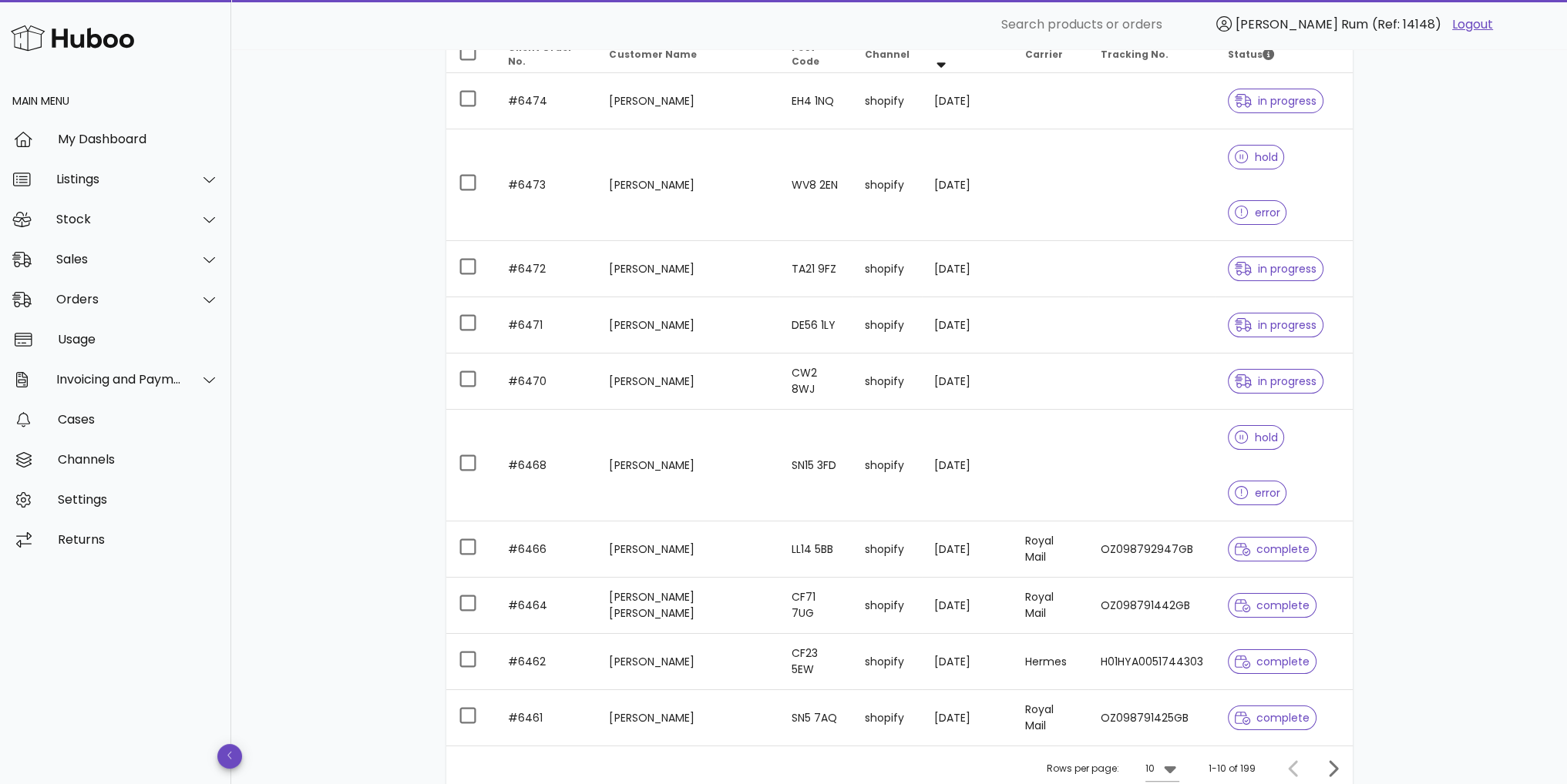
scroll to position [228, 0]
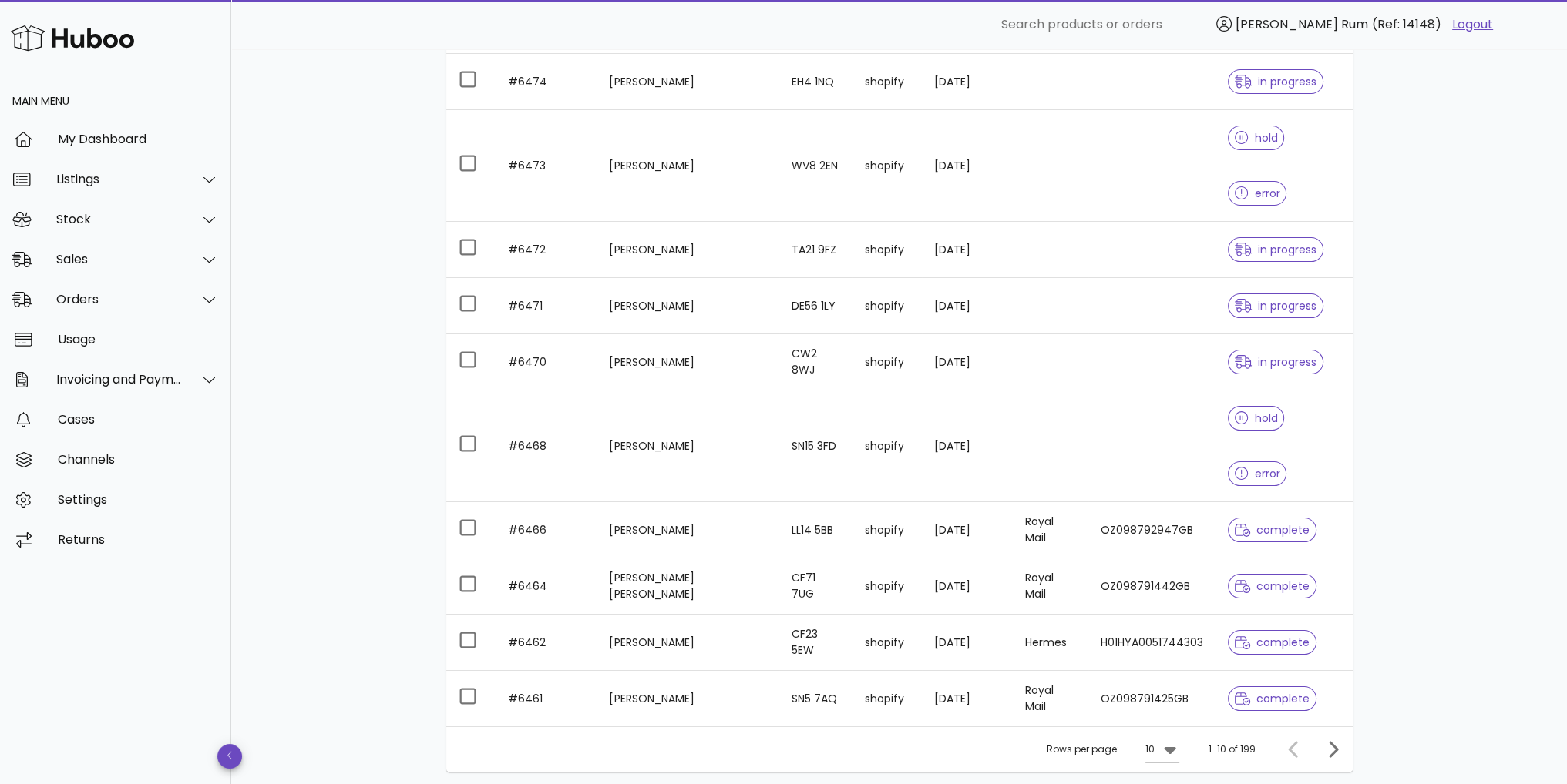
click at [1160, 740] on div at bounding box center [1168, 749] width 22 height 19
click at [1161, 688] on div "25" at bounding box center [1167, 686] width 15 height 15
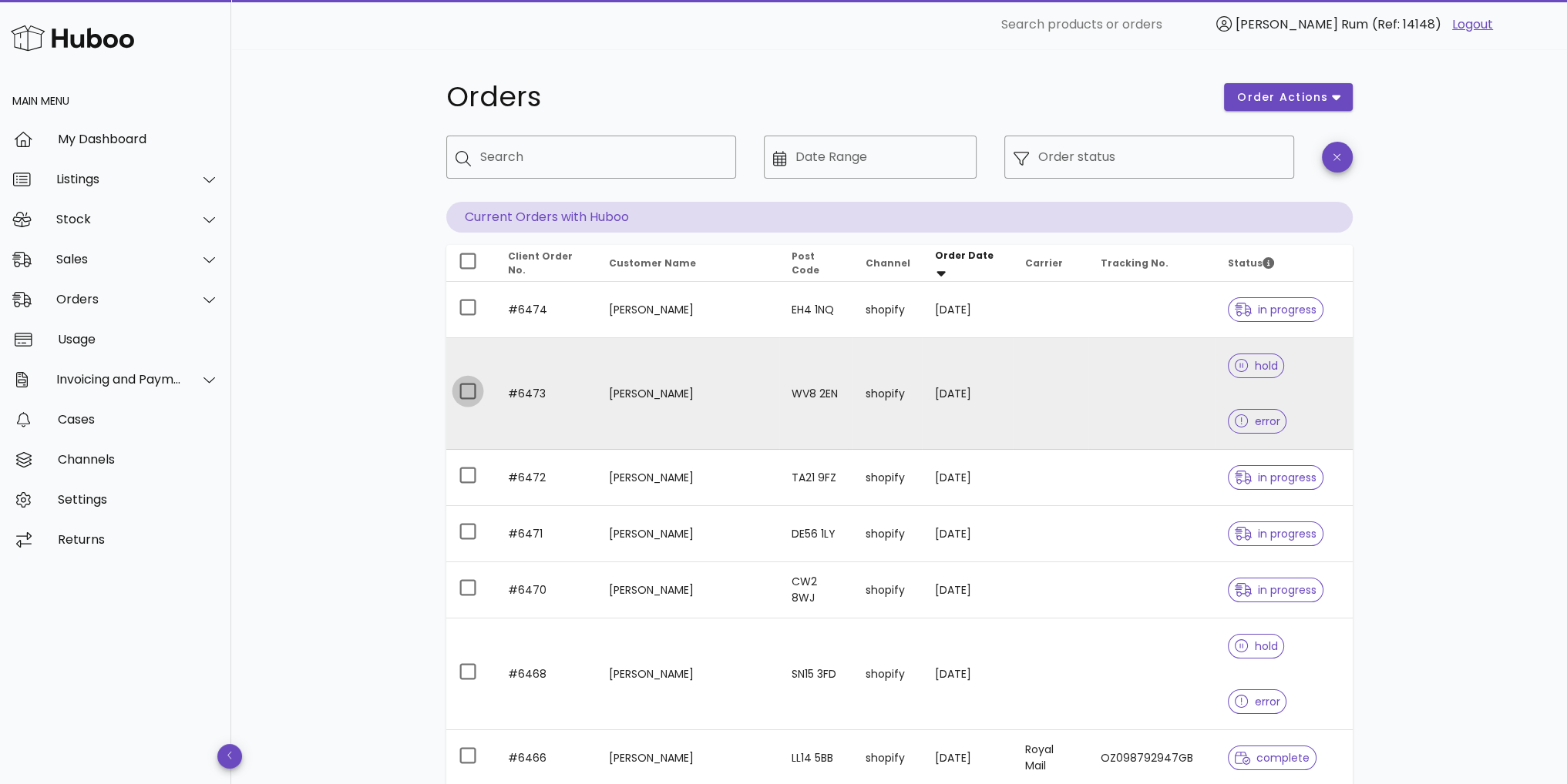
click at [464, 378] on div at bounding box center [467, 392] width 26 height 26
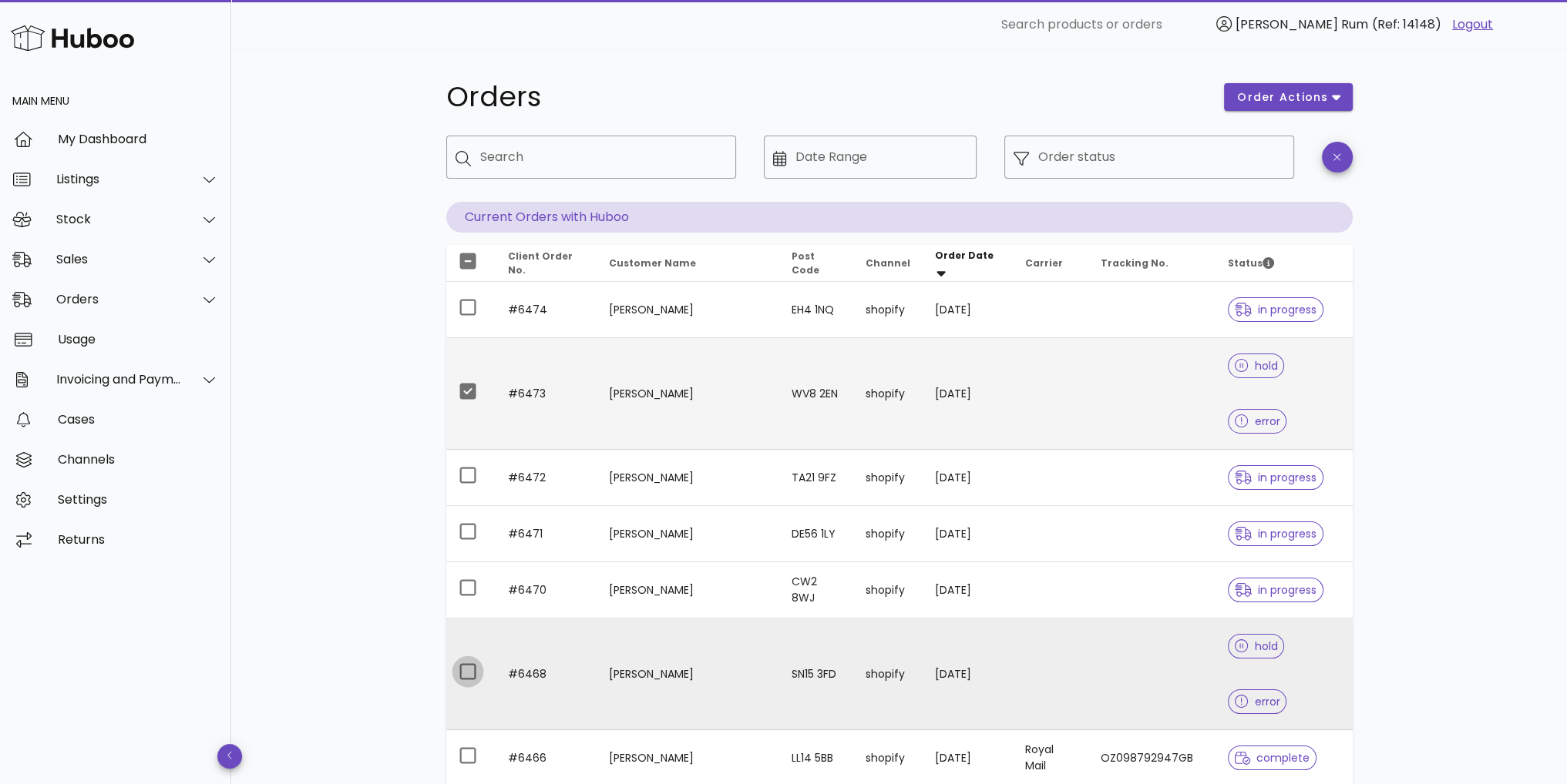
click at [467, 659] on div at bounding box center [467, 672] width 26 height 26
click at [1320, 99] on span "order actions" at bounding box center [1282, 97] width 93 height 16
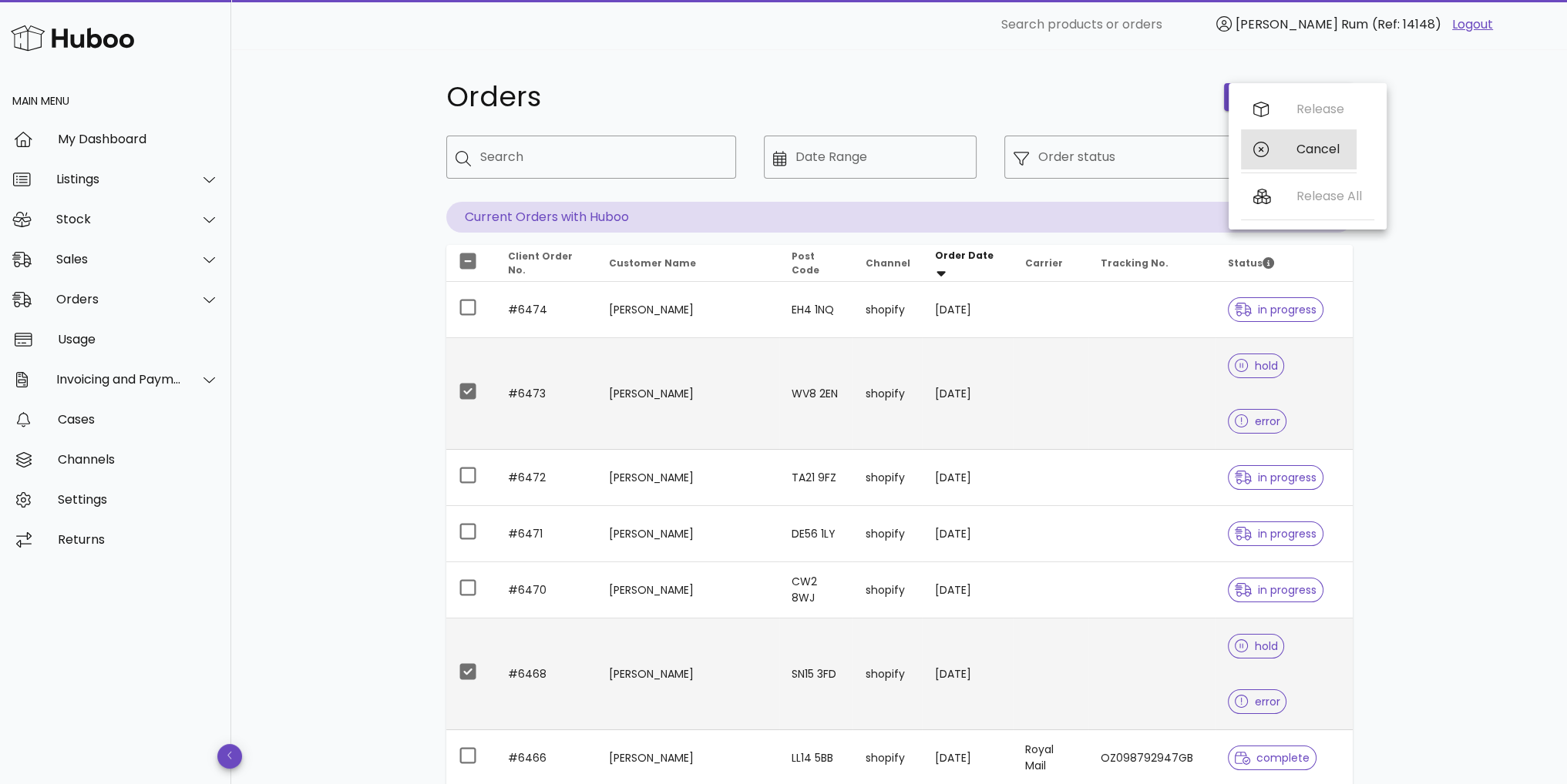
click at [1334, 154] on div "Cancel" at bounding box center [1320, 150] width 48 height 15
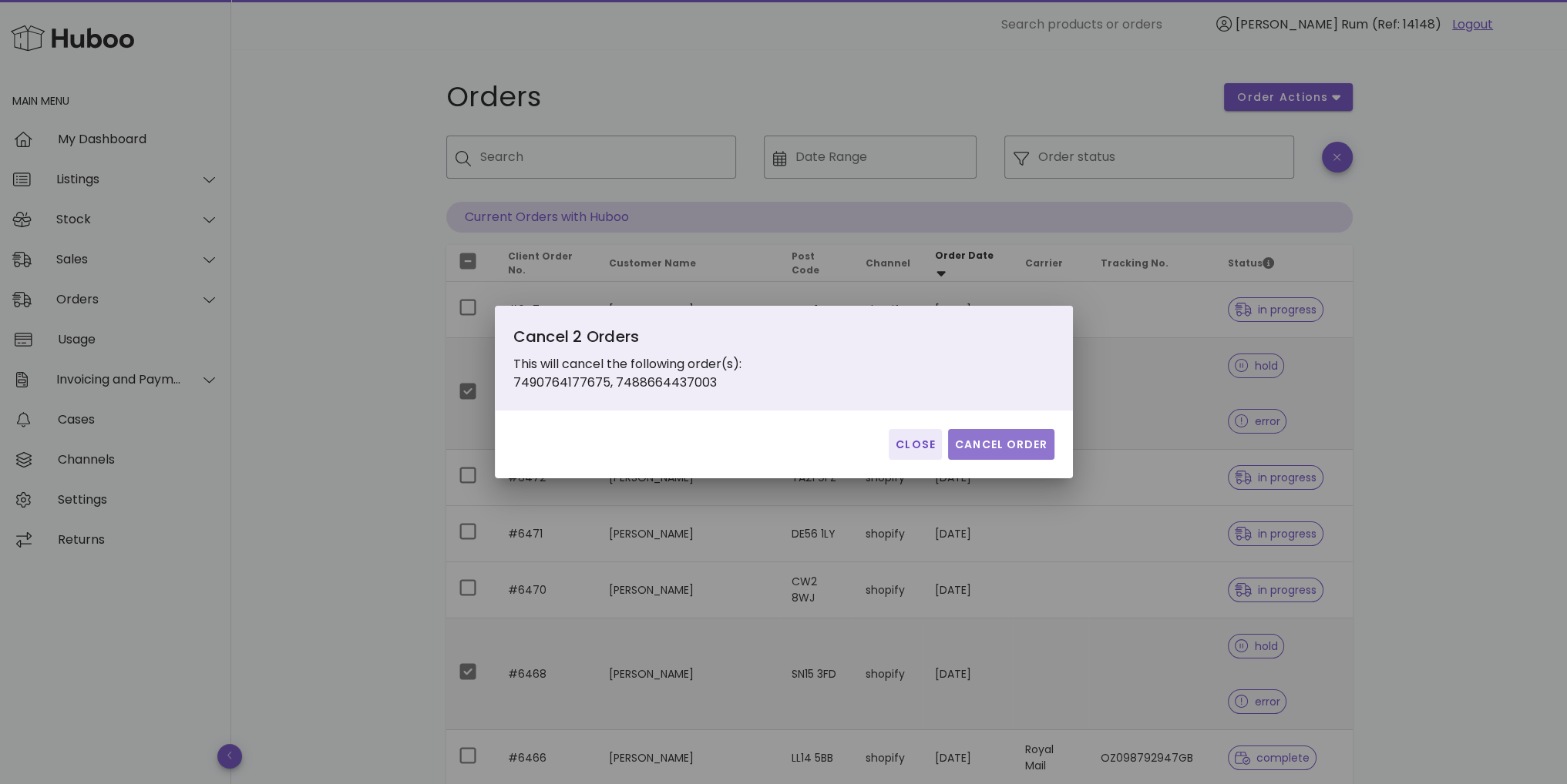
click at [1003, 458] on button "Cancel Order" at bounding box center [1001, 444] width 107 height 31
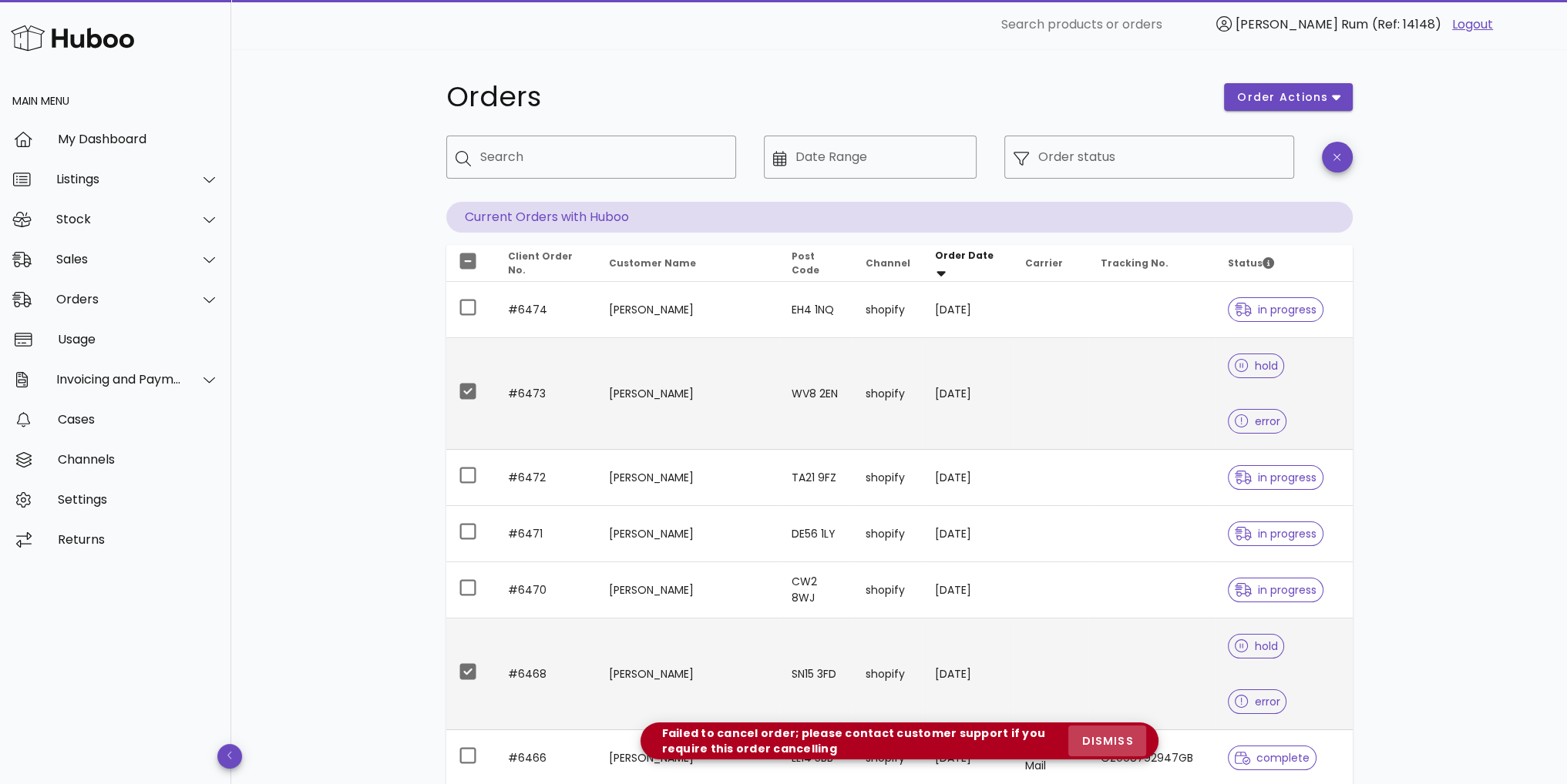
click at [1120, 737] on span "dismiss" at bounding box center [1107, 741] width 52 height 16
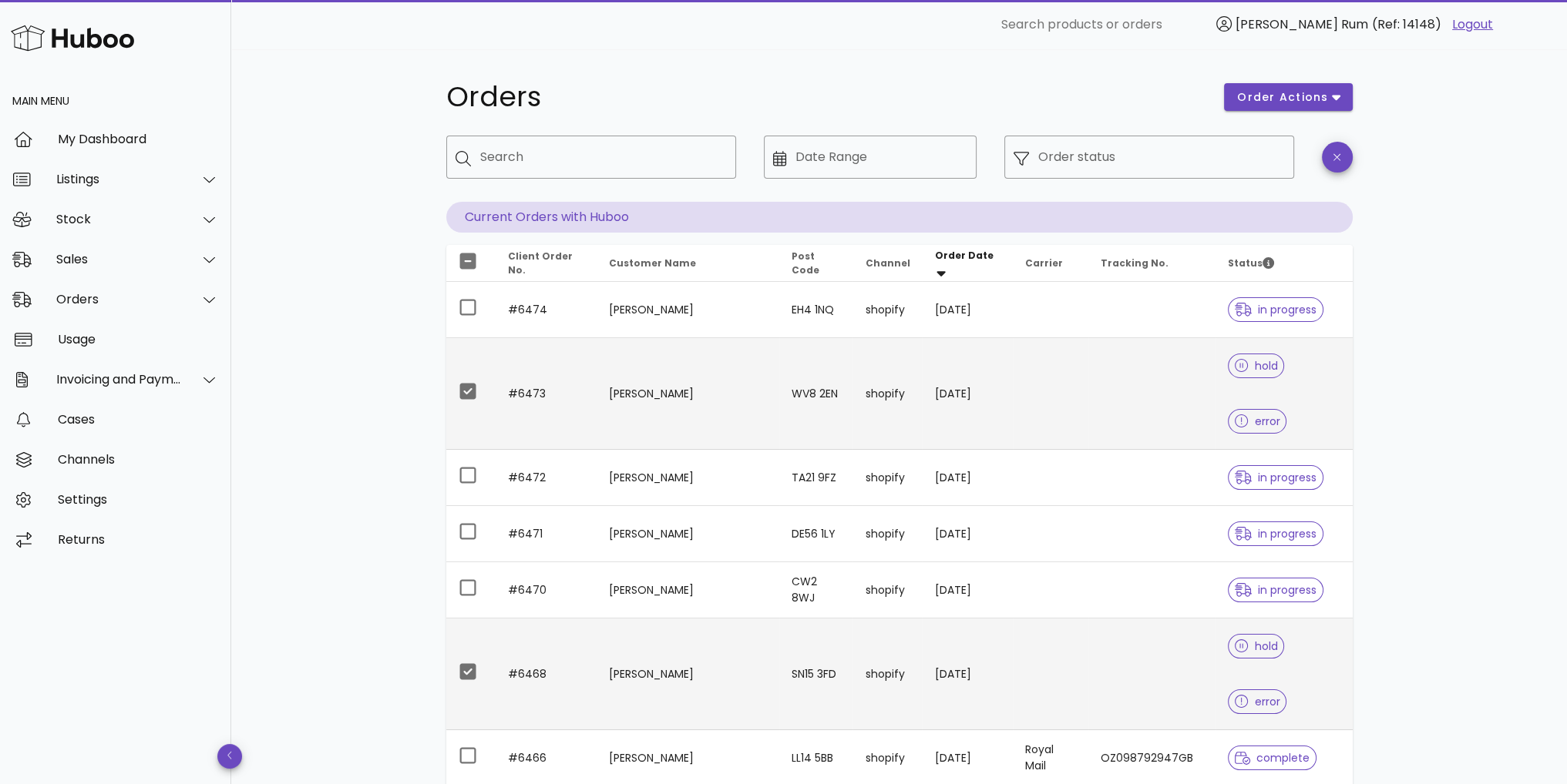
drag, startPoint x: 1436, startPoint y: 376, endPoint x: 631, endPoint y: 93, distance: 853.3
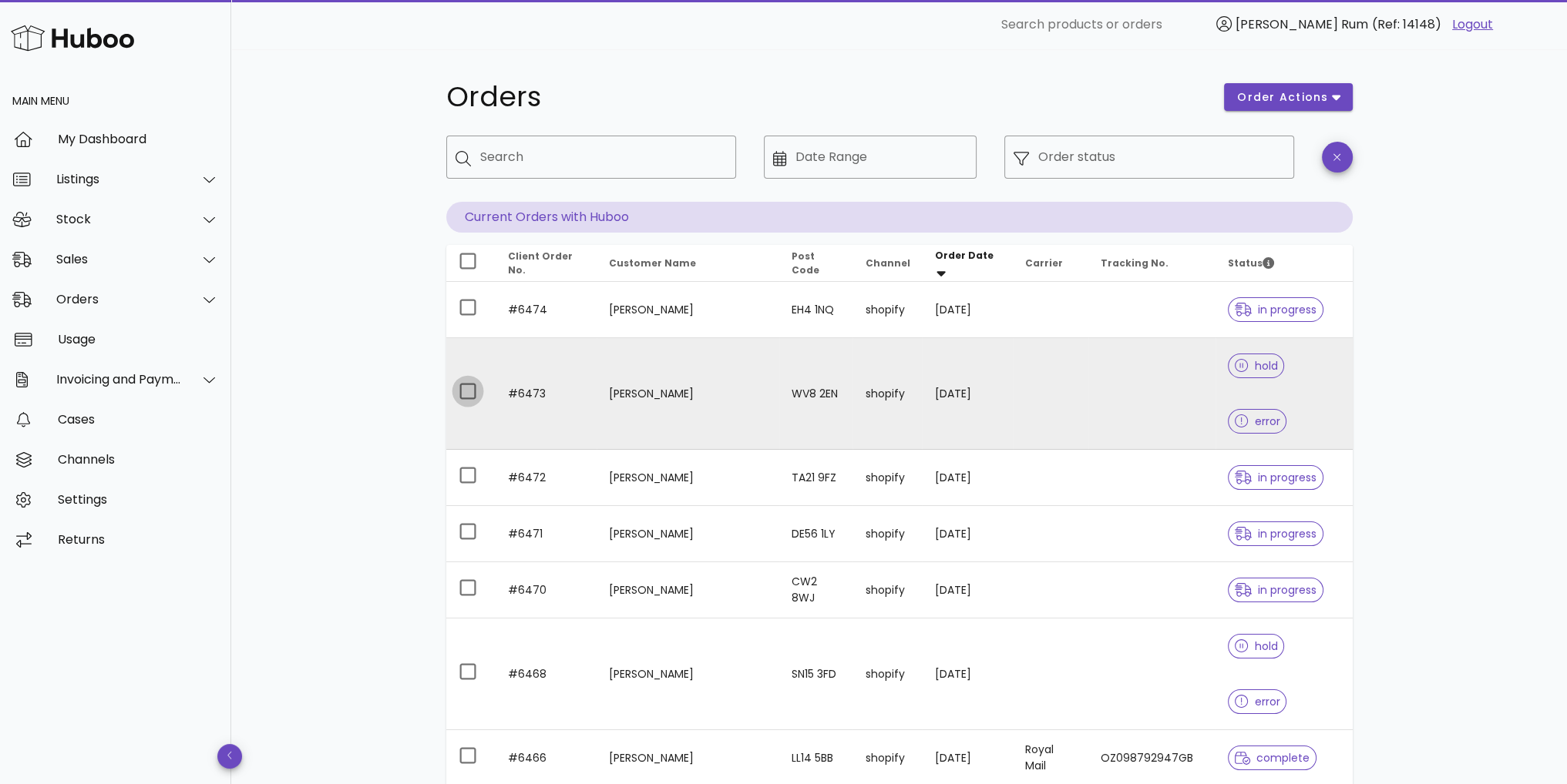
click at [467, 378] on div at bounding box center [467, 392] width 26 height 26
click at [1293, 87] on button "order actions" at bounding box center [1287, 97] width 128 height 28
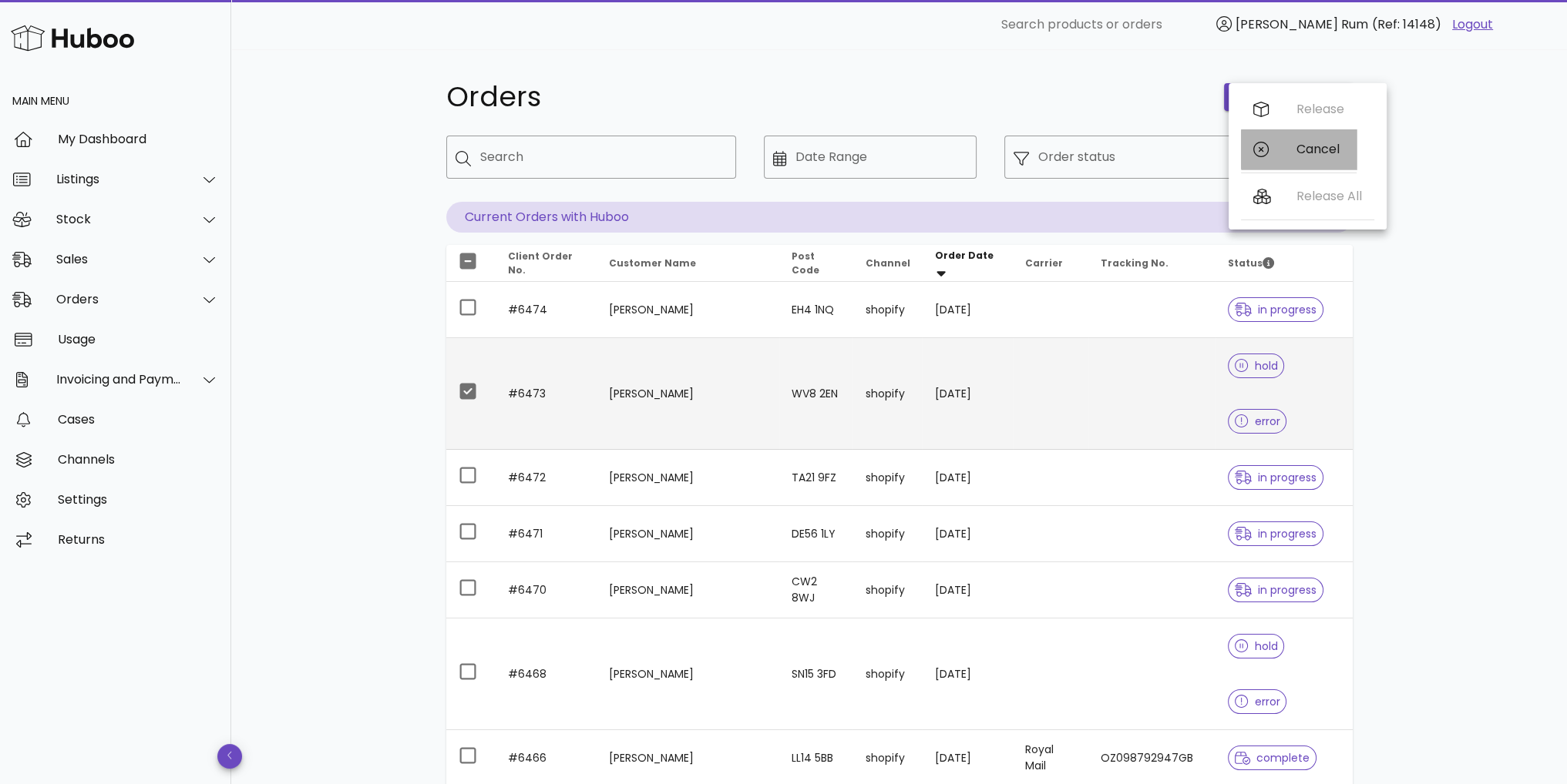
click at [1265, 156] on icon at bounding box center [1260, 150] width 15 height 15
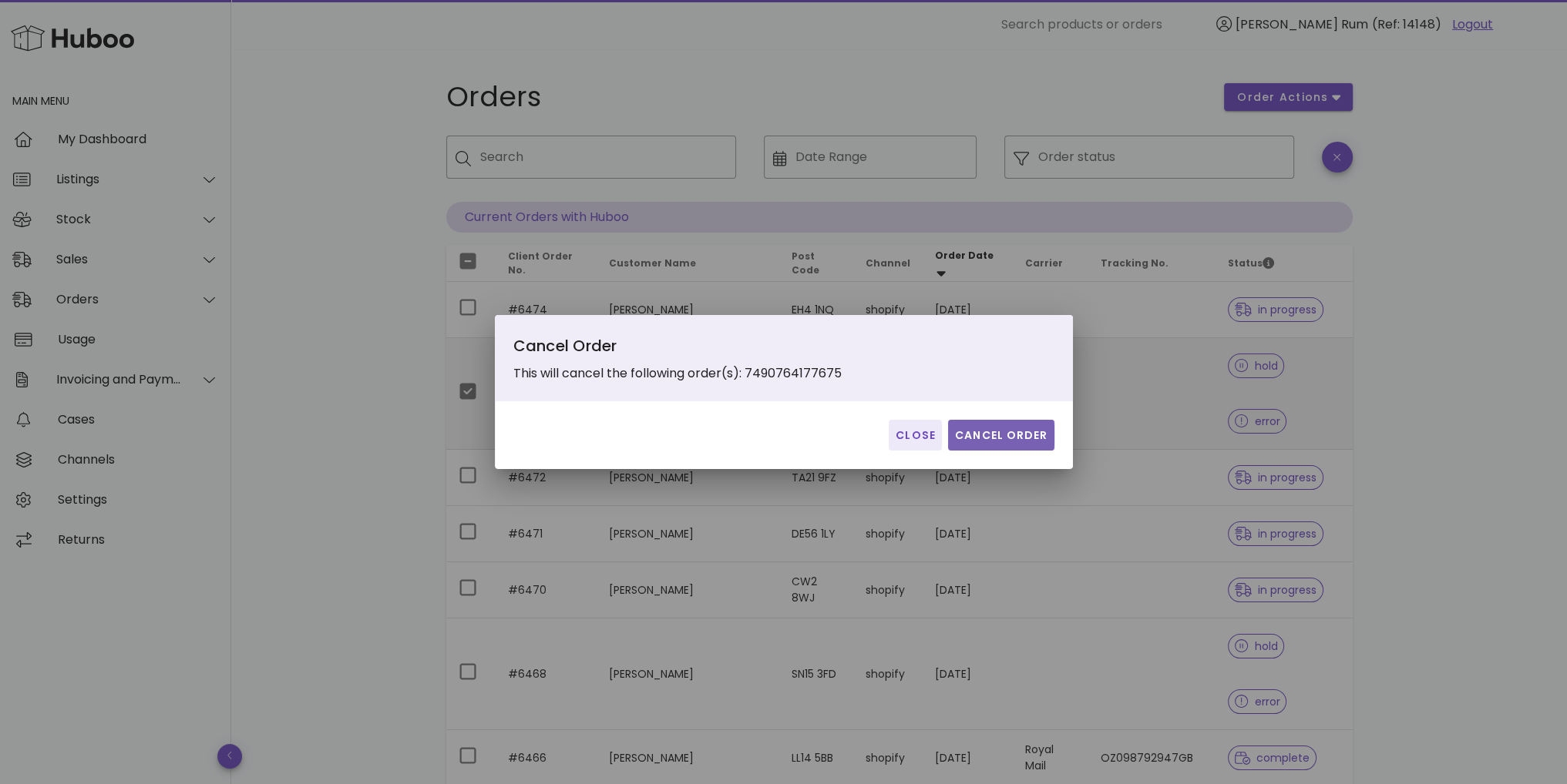
click at [1017, 426] on button "Cancel Order" at bounding box center [1001, 435] width 107 height 31
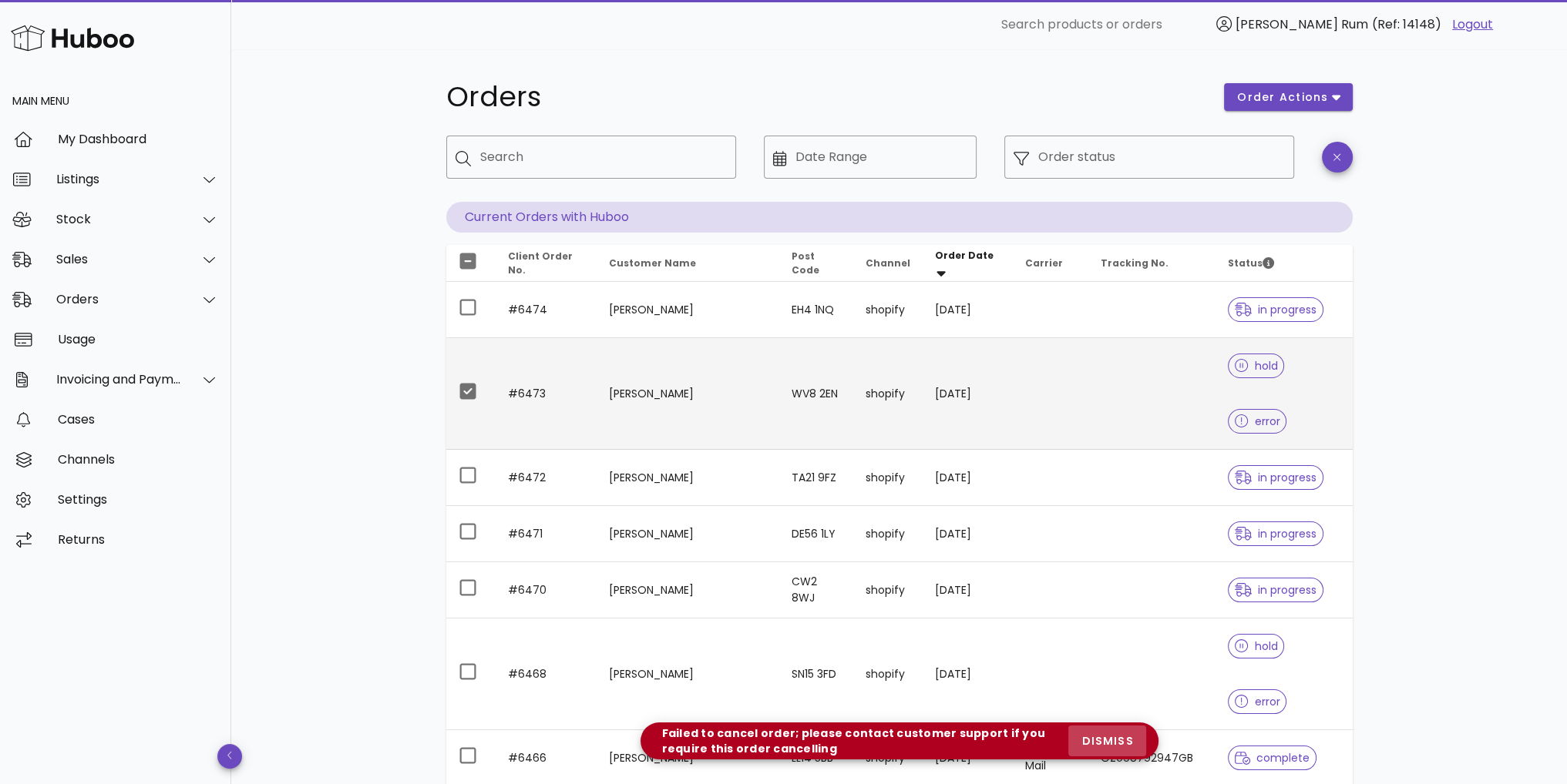
click at [1107, 743] on span "dismiss" at bounding box center [1107, 741] width 52 height 16
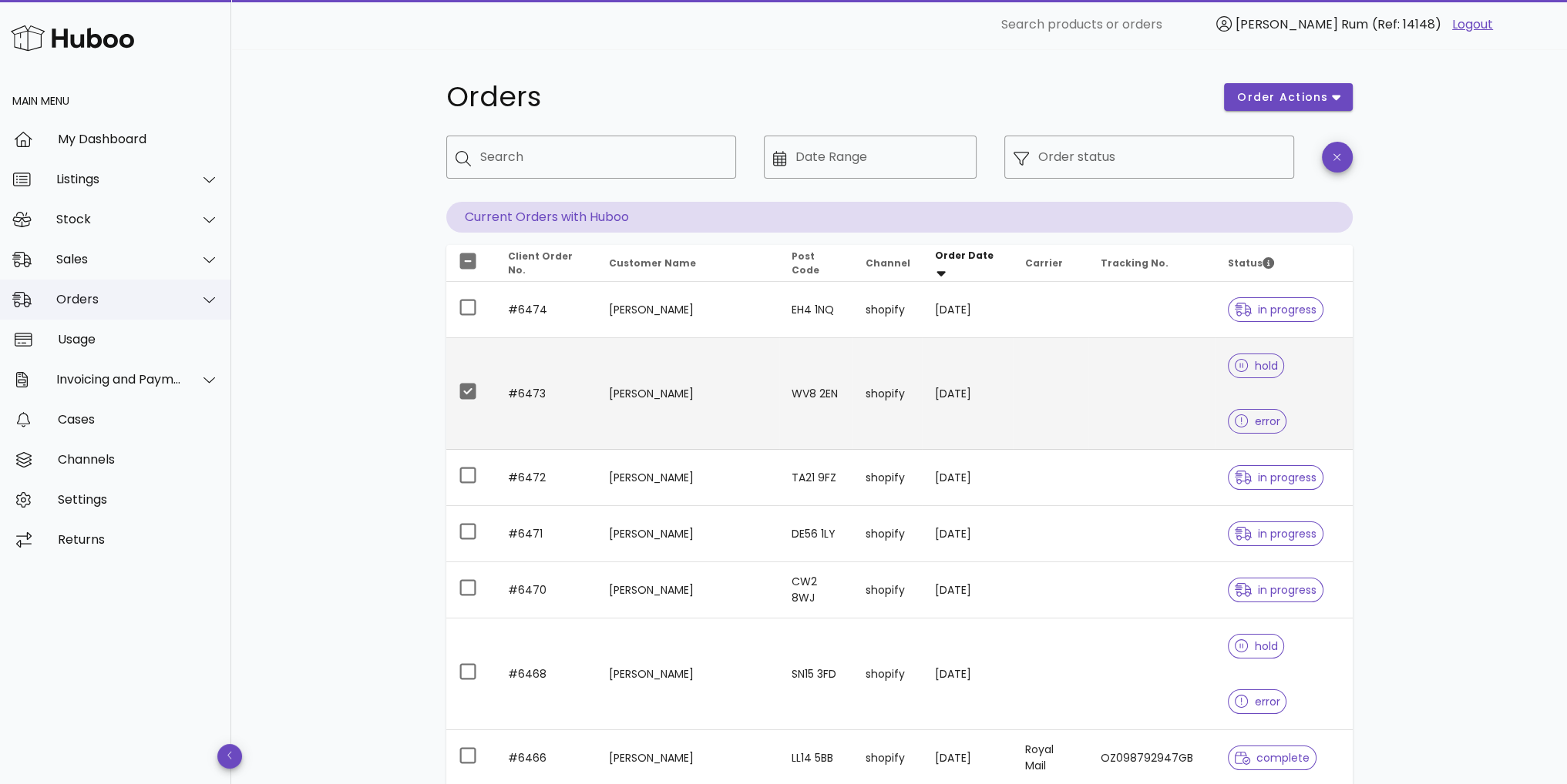
click at [108, 287] on div "Orders" at bounding box center [115, 299] width 231 height 40
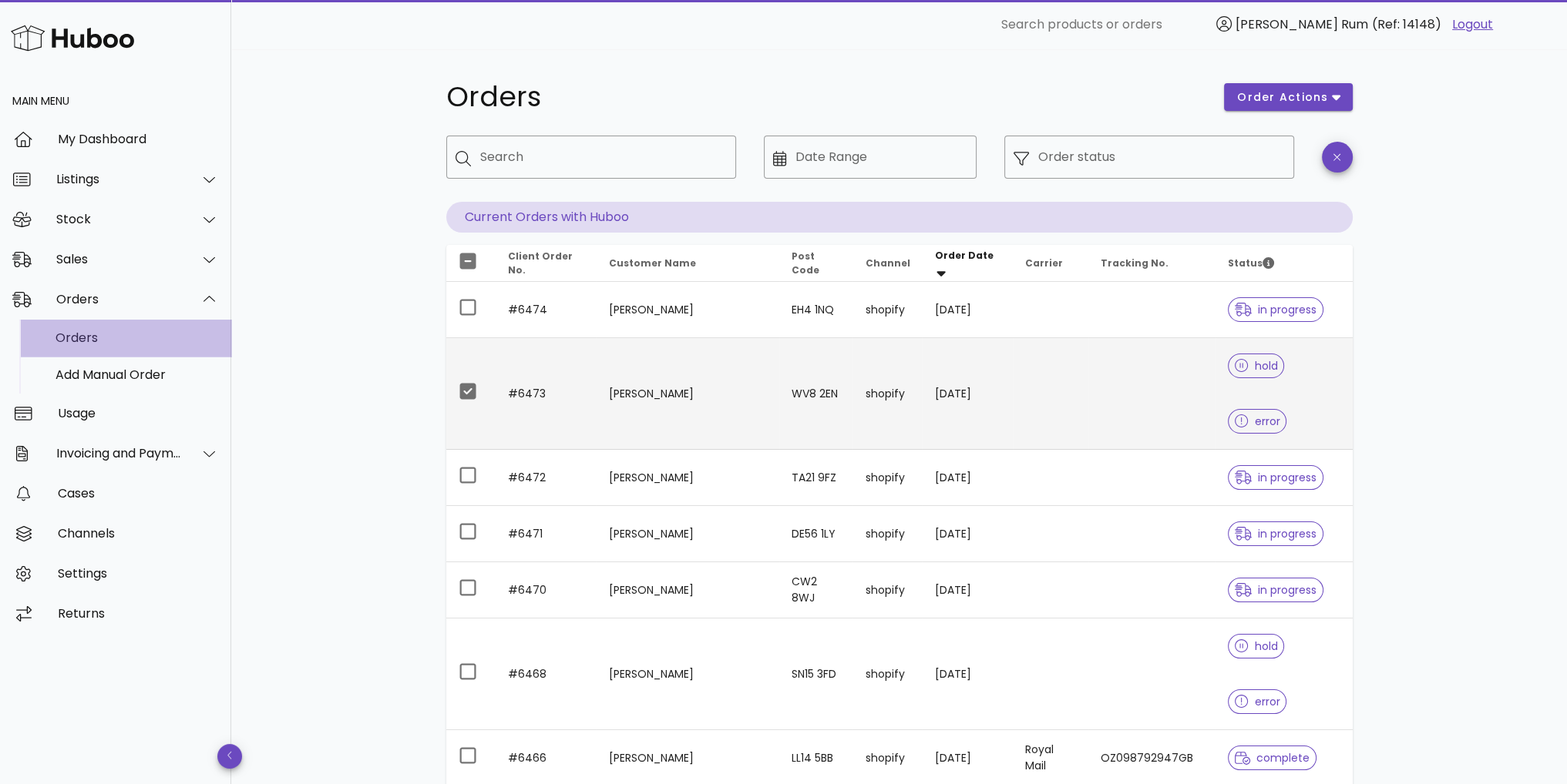
click at [95, 340] on div "Orders" at bounding box center [137, 338] width 164 height 15
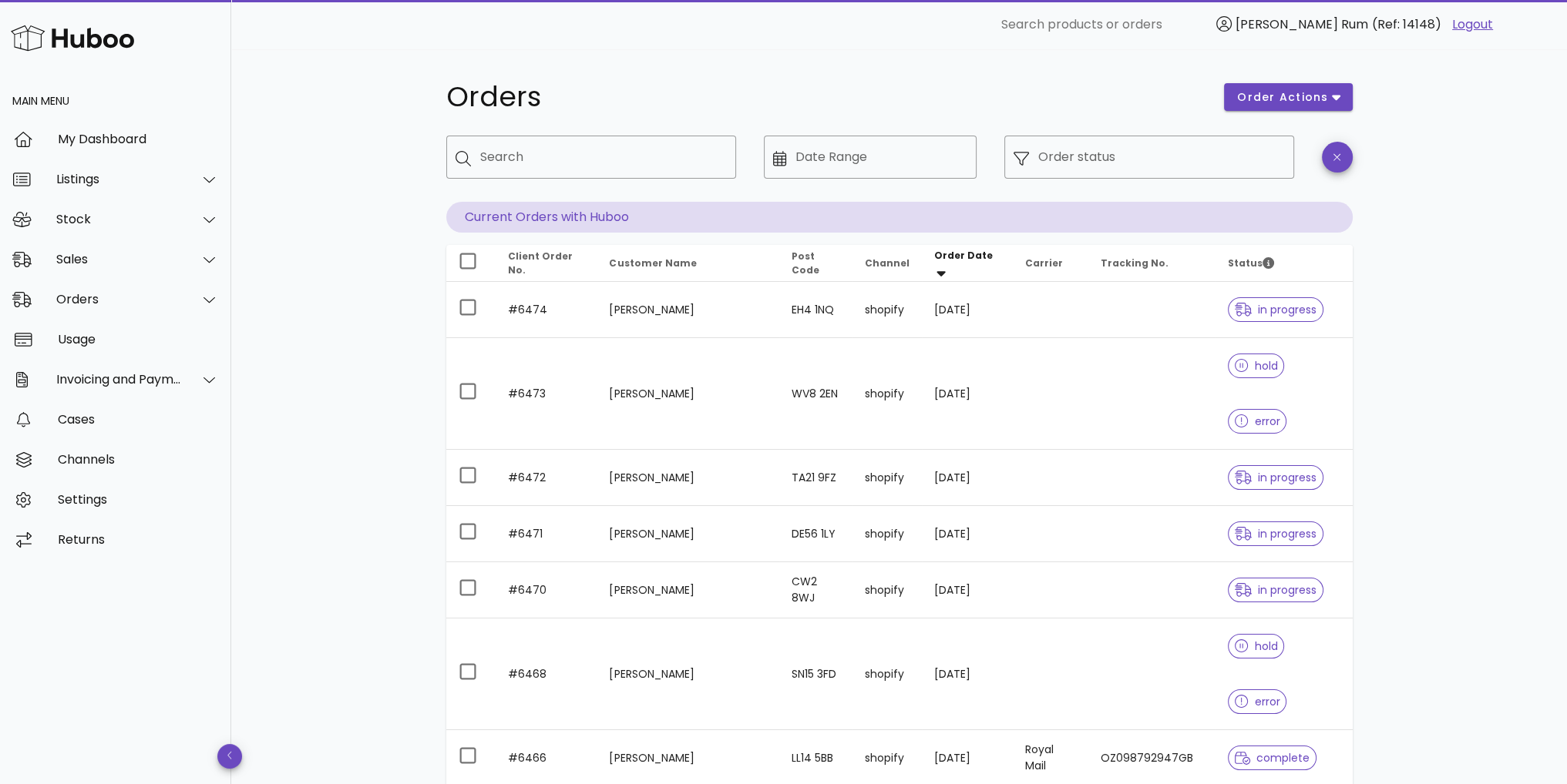
click at [1502, 322] on div "Orders order actions ​ Search ​ Date Range ​ Order status Current Orders with H…" at bounding box center [899, 587] width 1336 height 1076
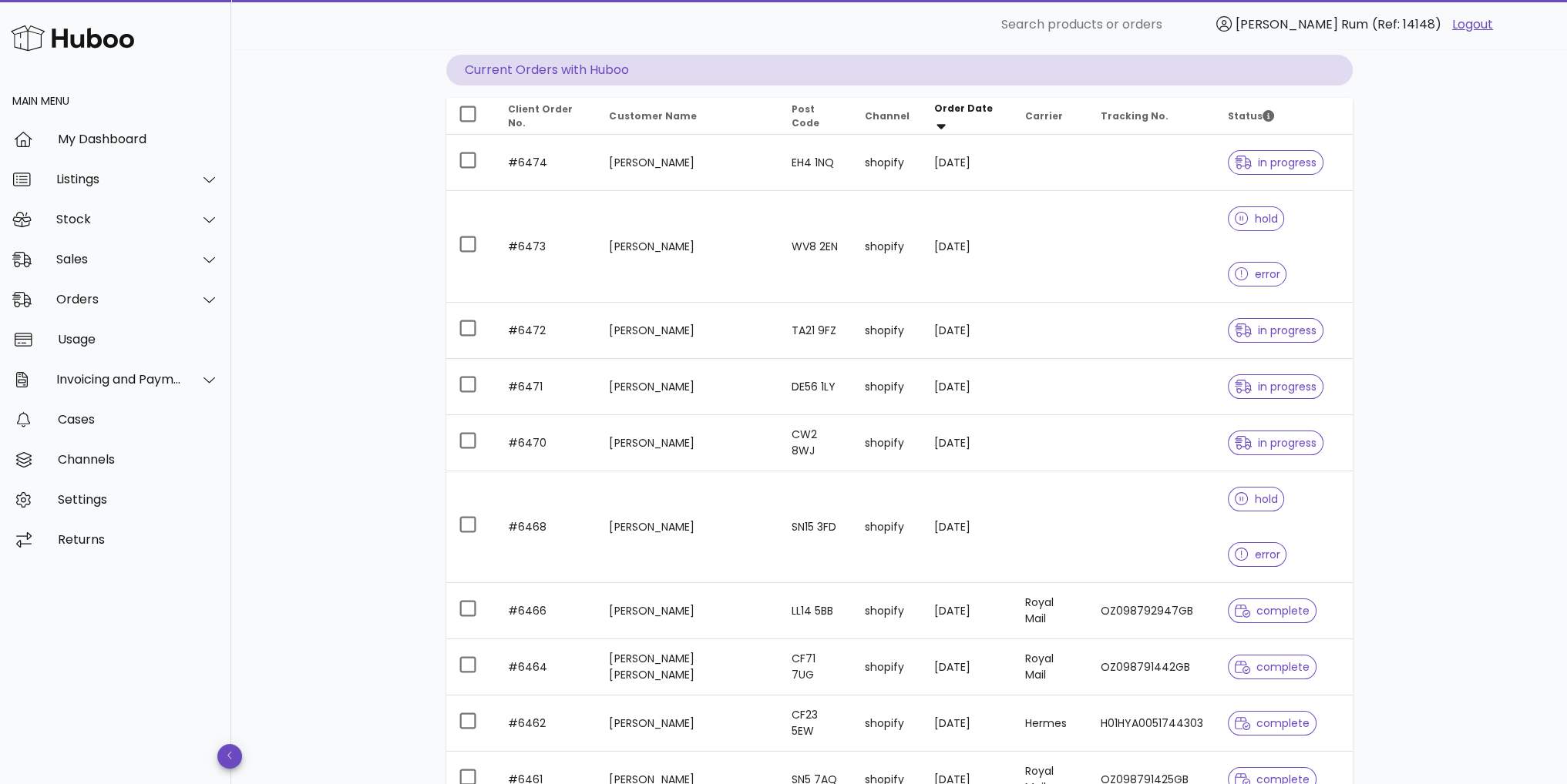
scroll to position [154, 0]
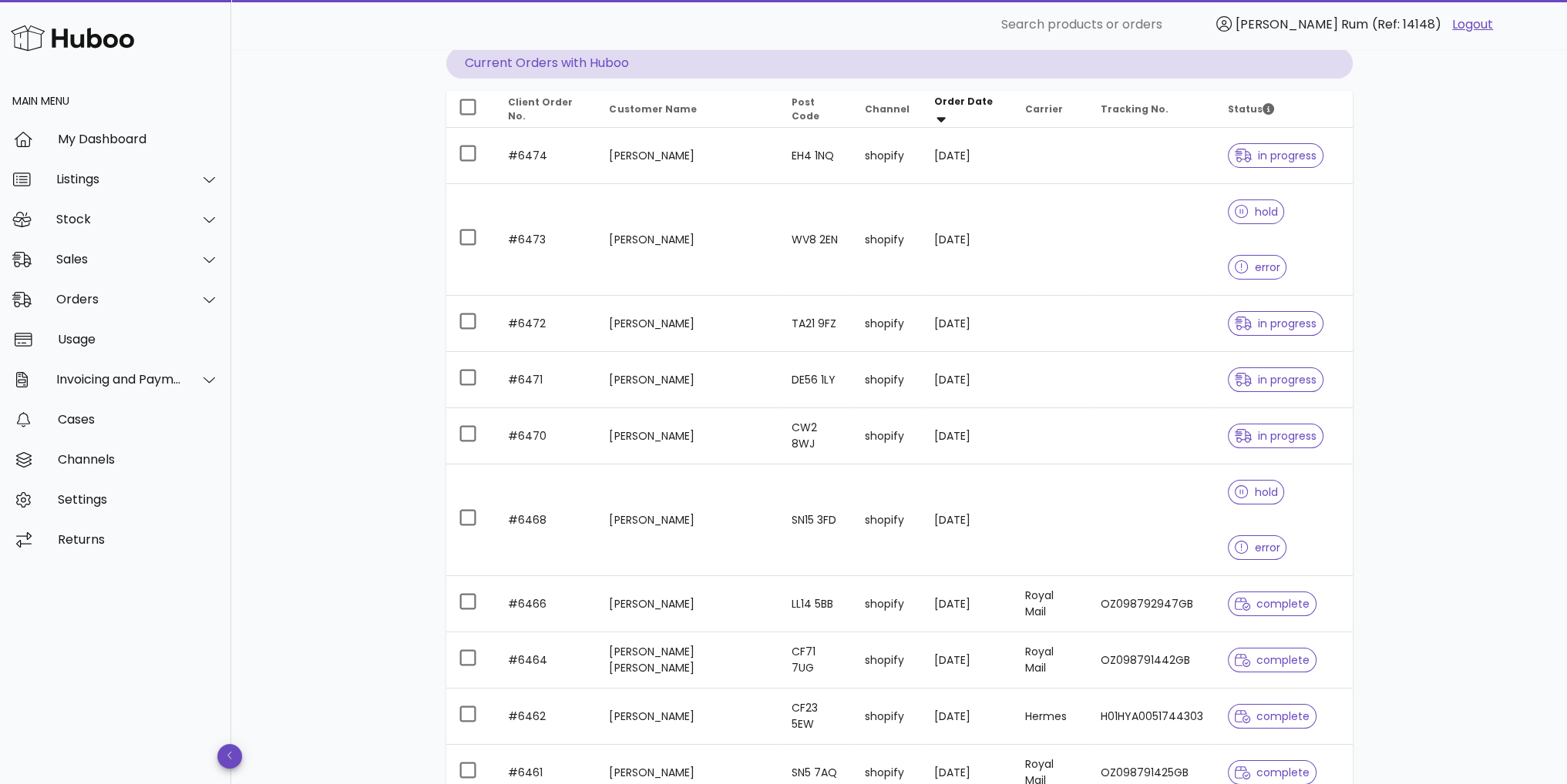
click at [1535, 344] on div "Orders order actions ​ Search ​ Date Range ​ Order status Current Orders with H…" at bounding box center [899, 433] width 1336 height 1076
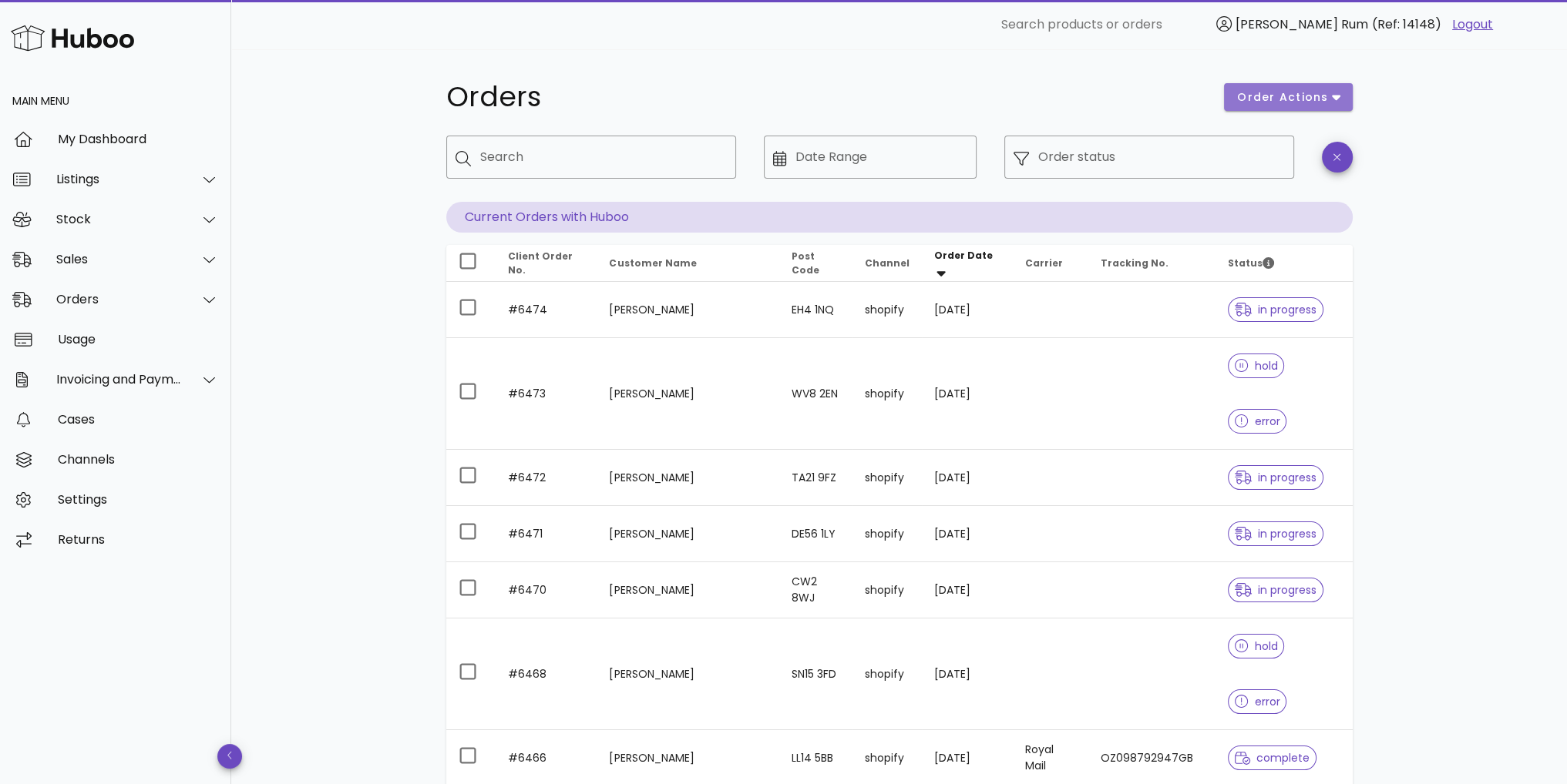
click at [1288, 107] on button "order actions" at bounding box center [1287, 97] width 128 height 28
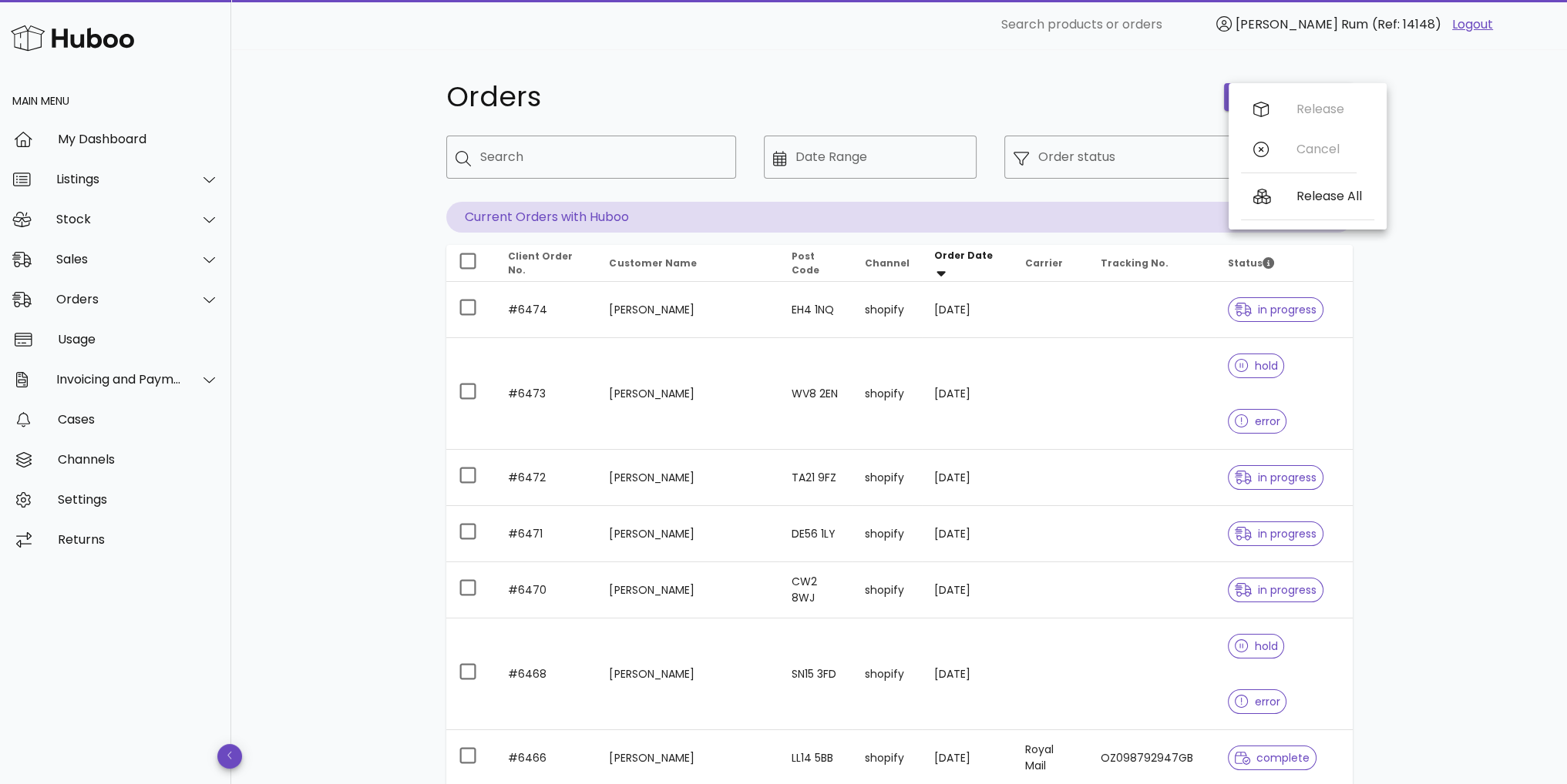
click at [1288, 107] on div "Release Cancel" at bounding box center [1299, 133] width 116 height 87
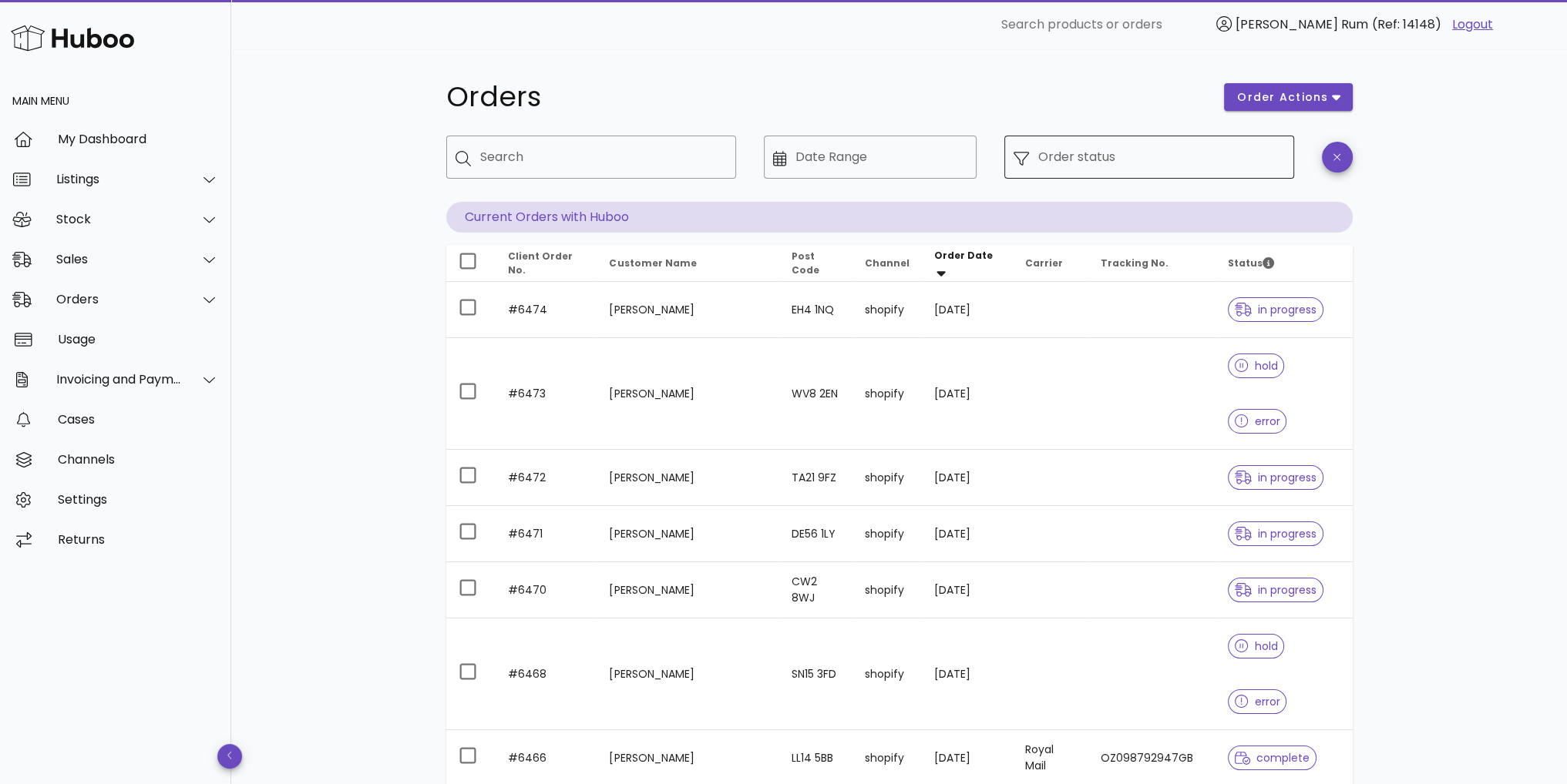
click at [1088, 178] on div "Order status" at bounding box center [1161, 157] width 247 height 43
click at [1100, 157] on input "Order status" at bounding box center [1161, 157] width 247 height 24
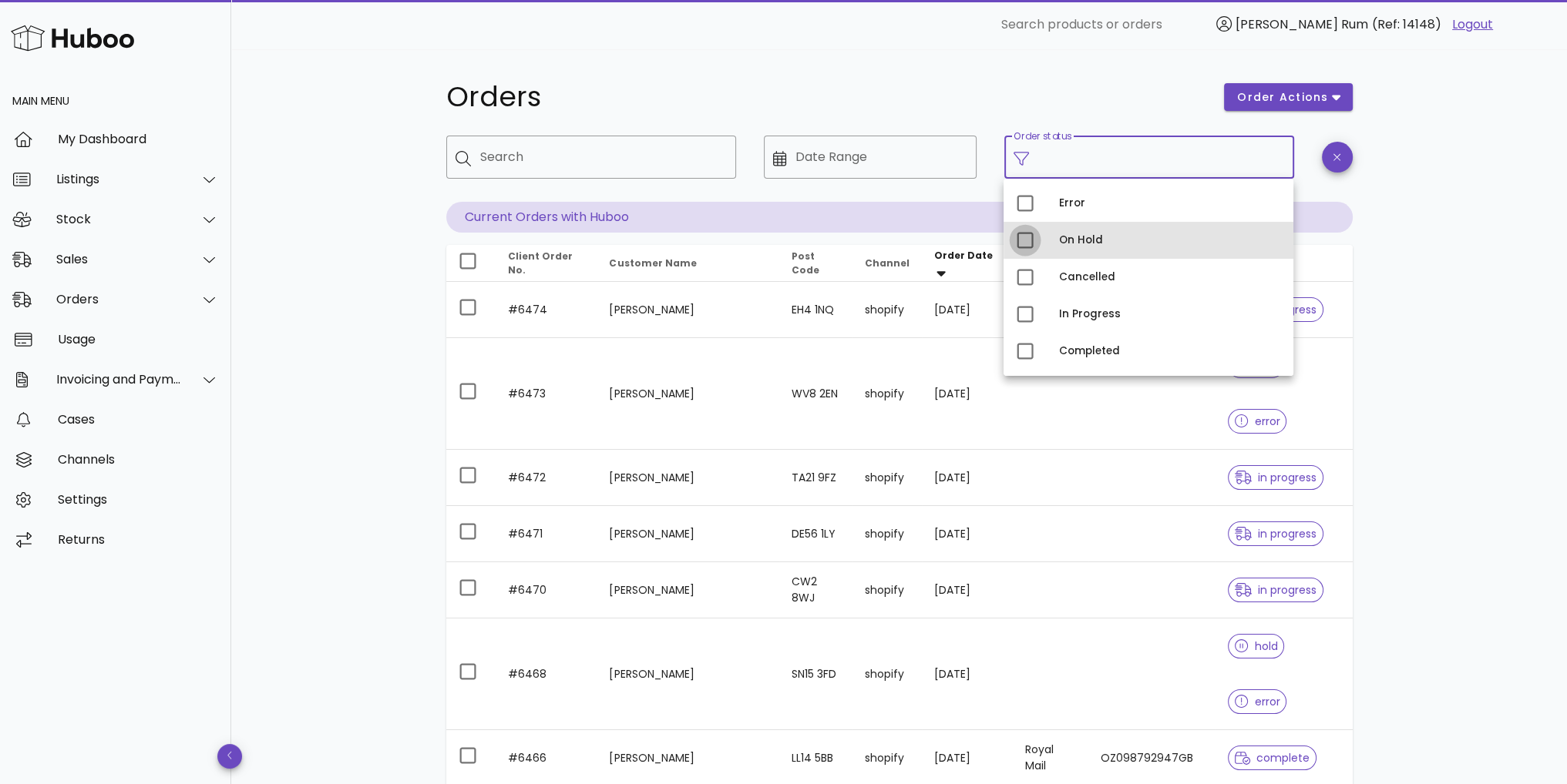
click at [1029, 241] on div at bounding box center [1025, 240] width 26 height 26
type input "**********"
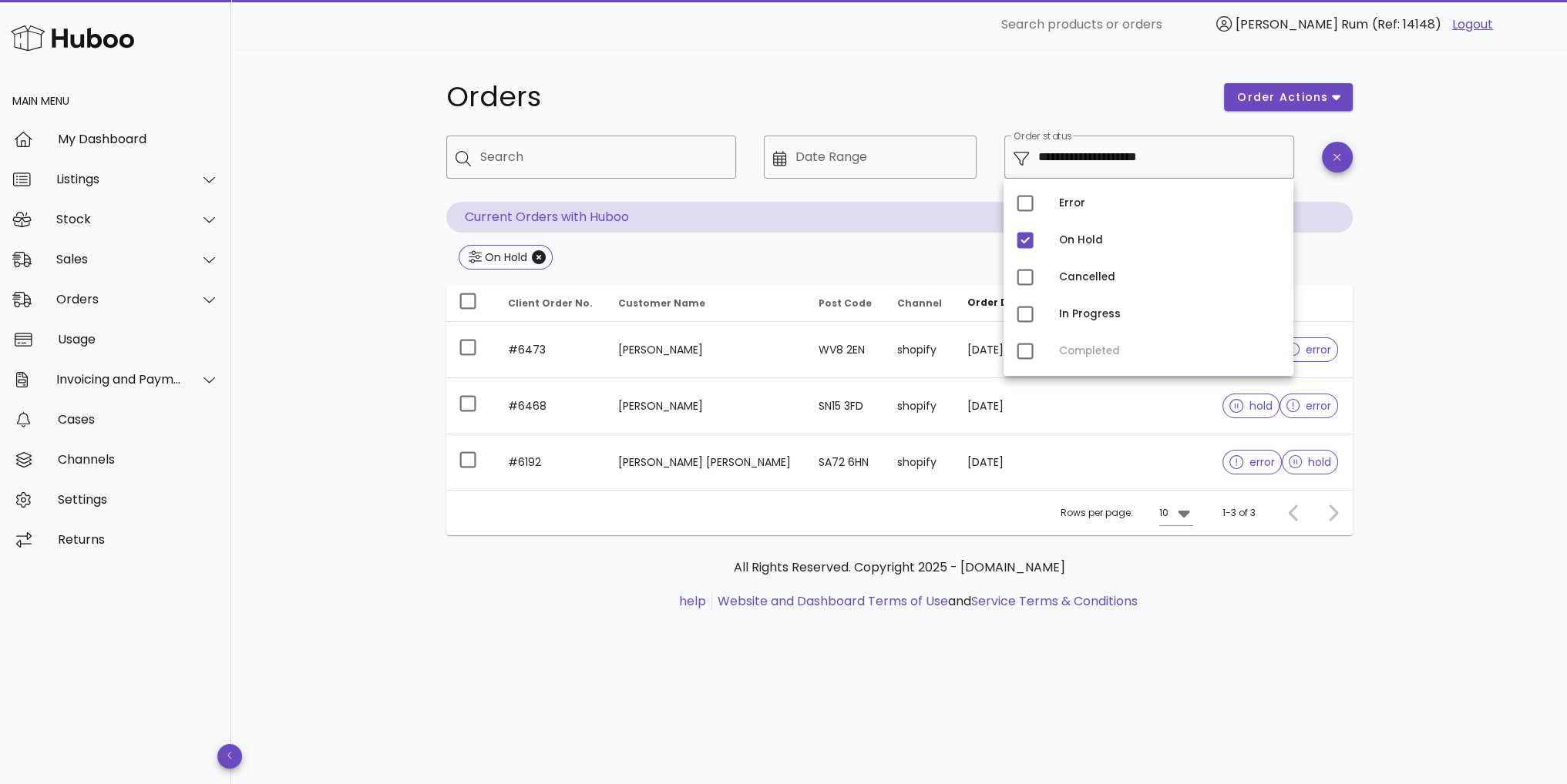
click at [1388, 173] on div "**********" at bounding box center [899, 355] width 981 height 611
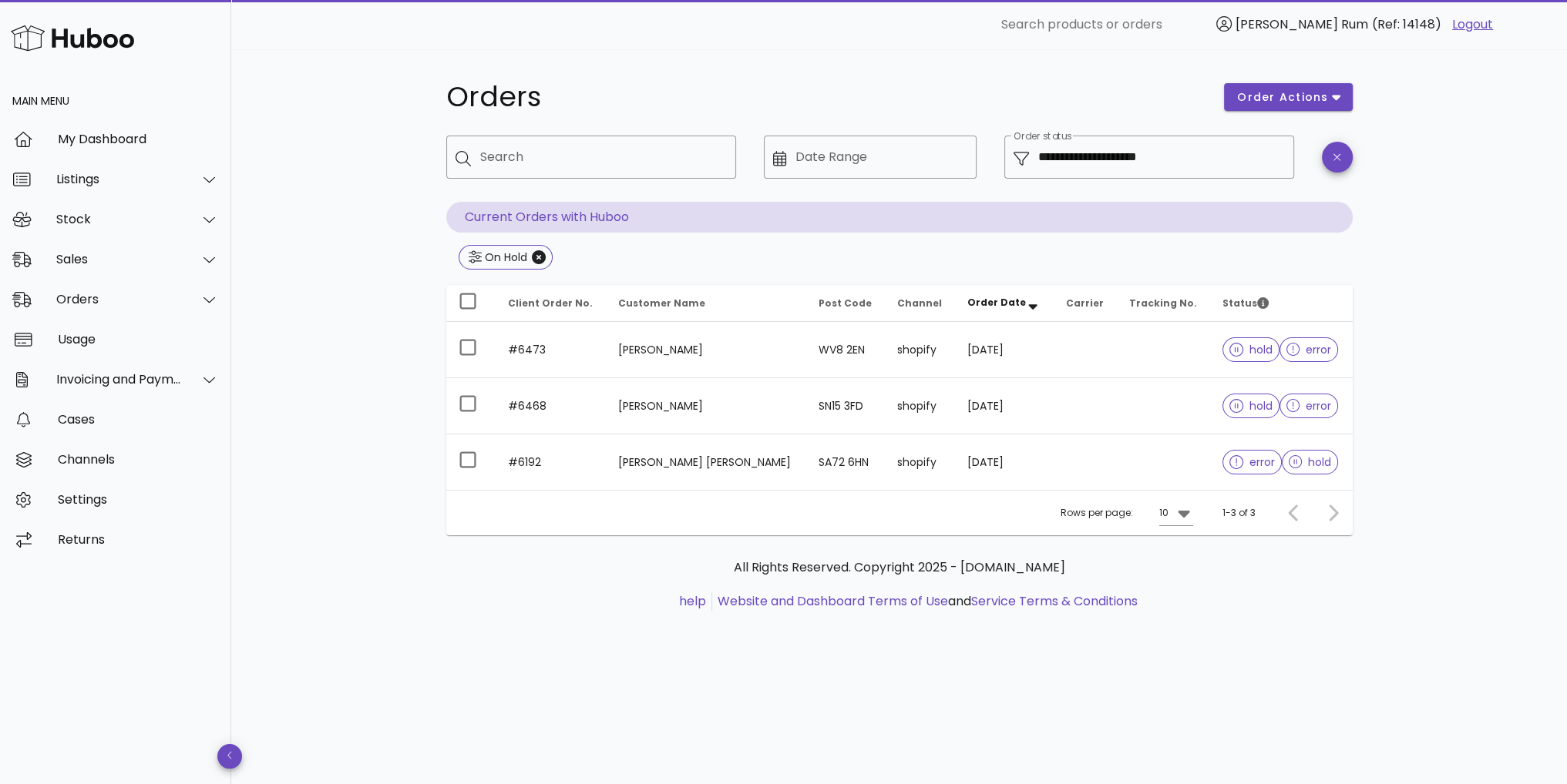
click at [1421, 424] on div "**********" at bounding box center [899, 417] width 1336 height 734
drag, startPoint x: 1517, startPoint y: 293, endPoint x: 1508, endPoint y: 298, distance: 10.3
click at [1517, 293] on div "**********" at bounding box center [899, 417] width 1336 height 734
click at [116, 35] on img at bounding box center [73, 37] width 123 height 33
click at [89, 147] on div "My Dashboard" at bounding box center [138, 139] width 161 height 15
